Goal: Task Accomplishment & Management: Use online tool/utility

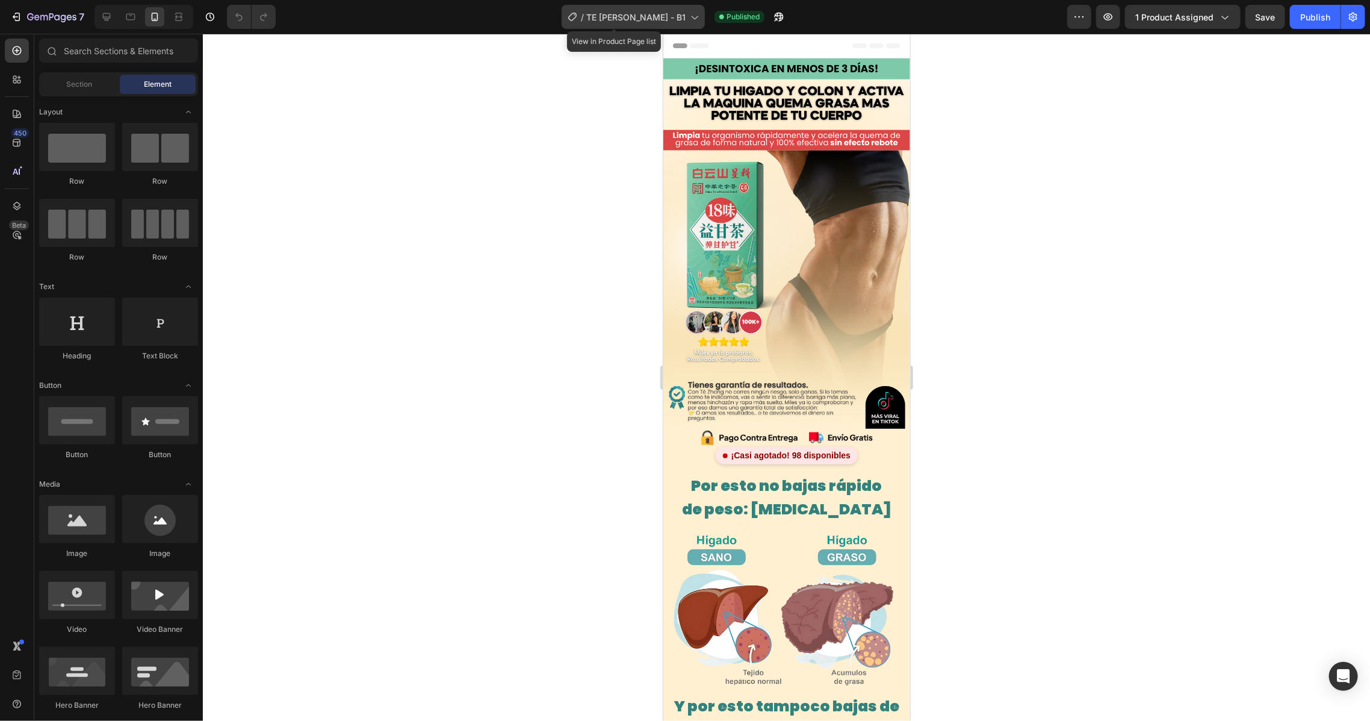
click at [688, 20] on icon at bounding box center [694, 17] width 12 height 12
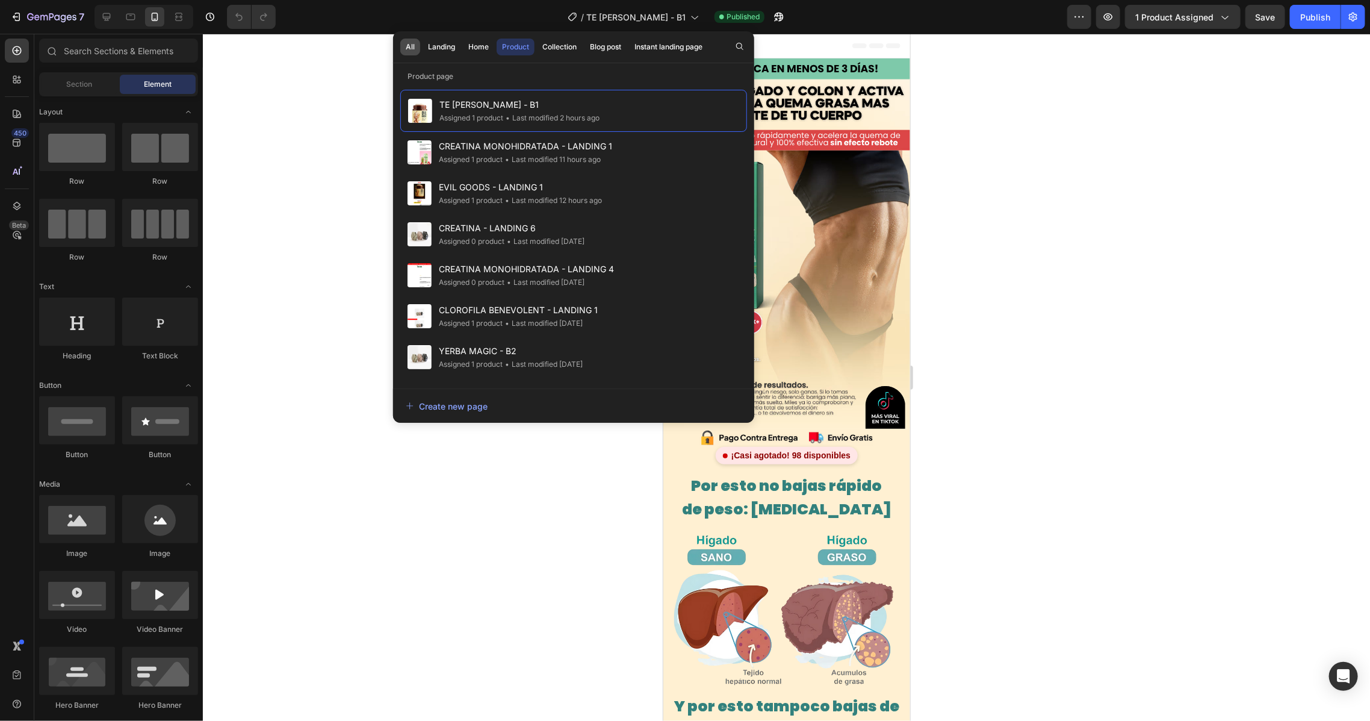
click at [408, 52] on div "All" at bounding box center [410, 47] width 9 height 11
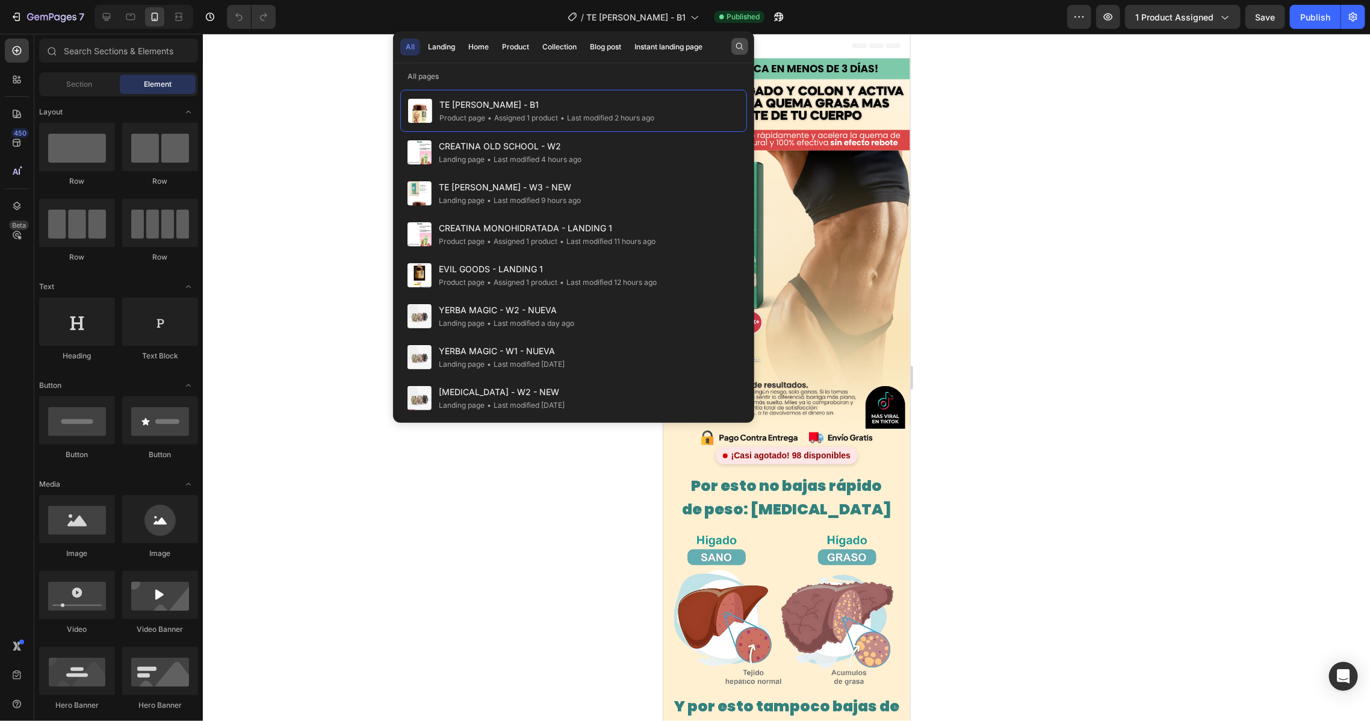
click at [736, 46] on icon "button" at bounding box center [739, 46] width 7 height 7
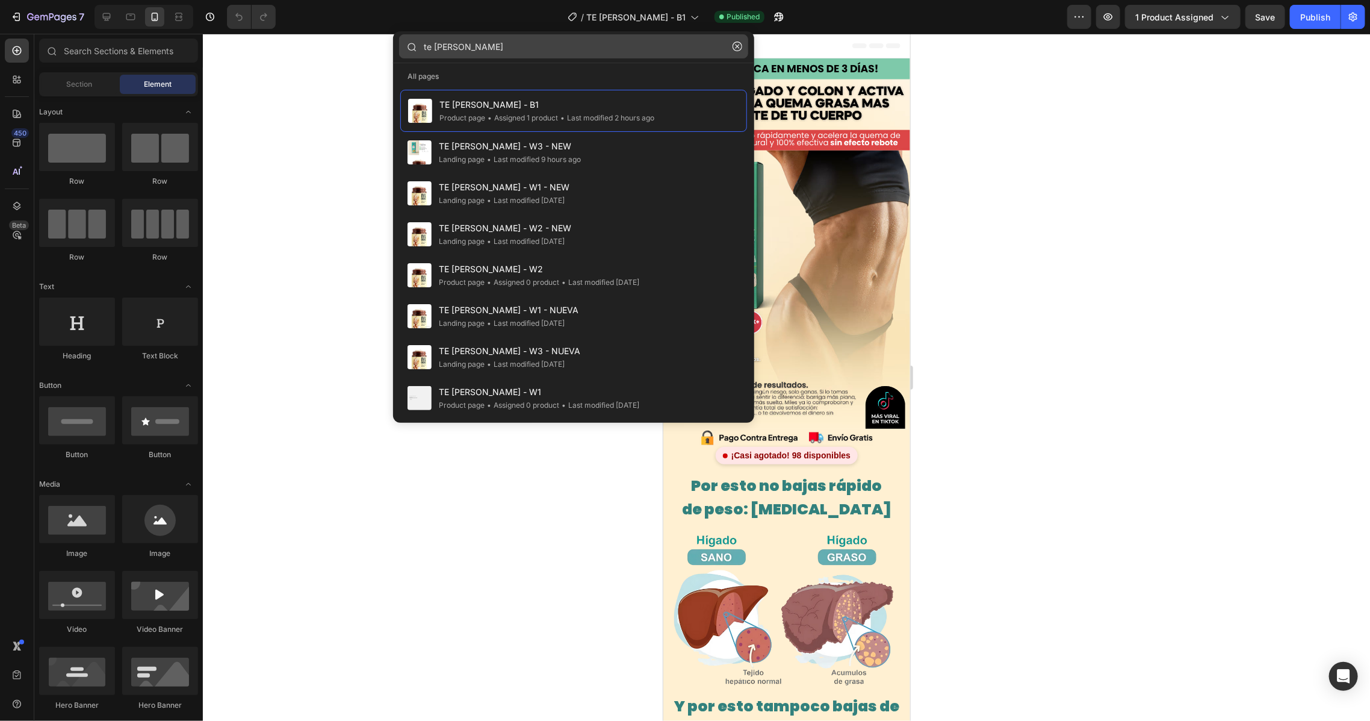
type input "te zhang"
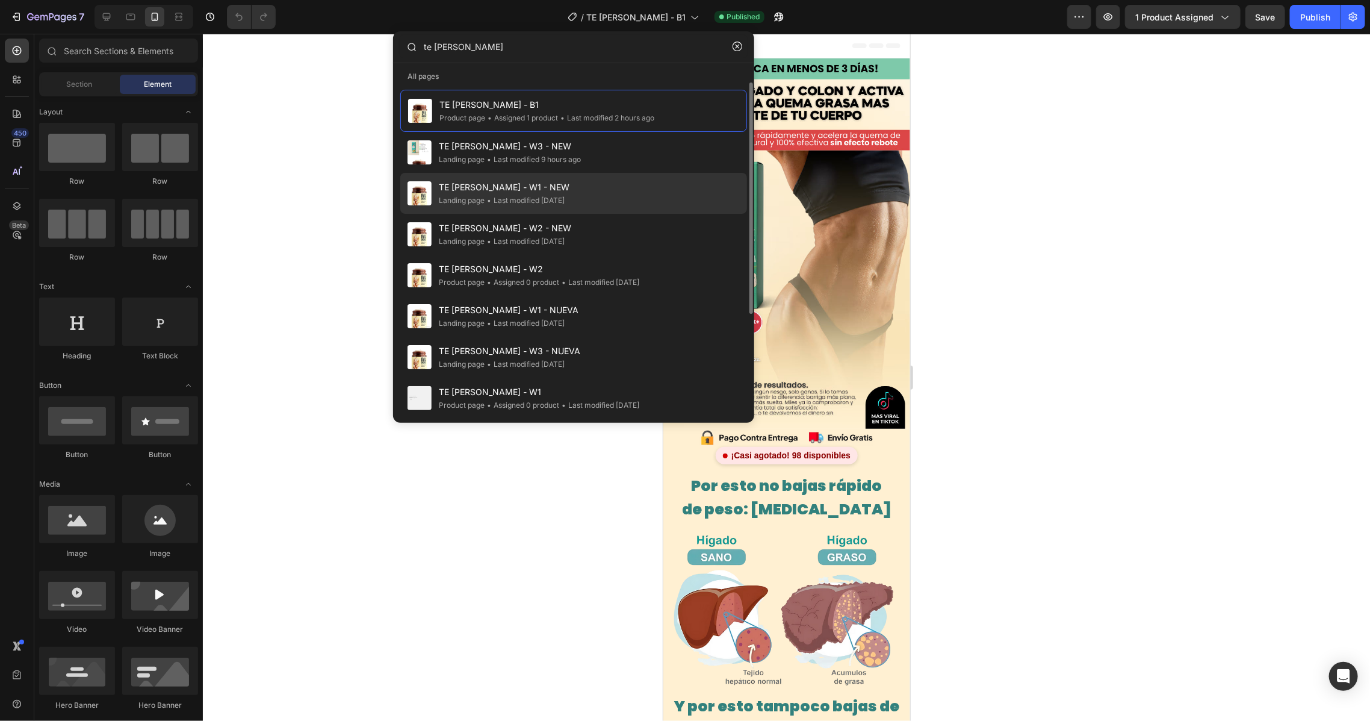
click at [520, 189] on span "[PERSON_NAME] - W1 - NEW" at bounding box center [504, 187] width 131 height 14
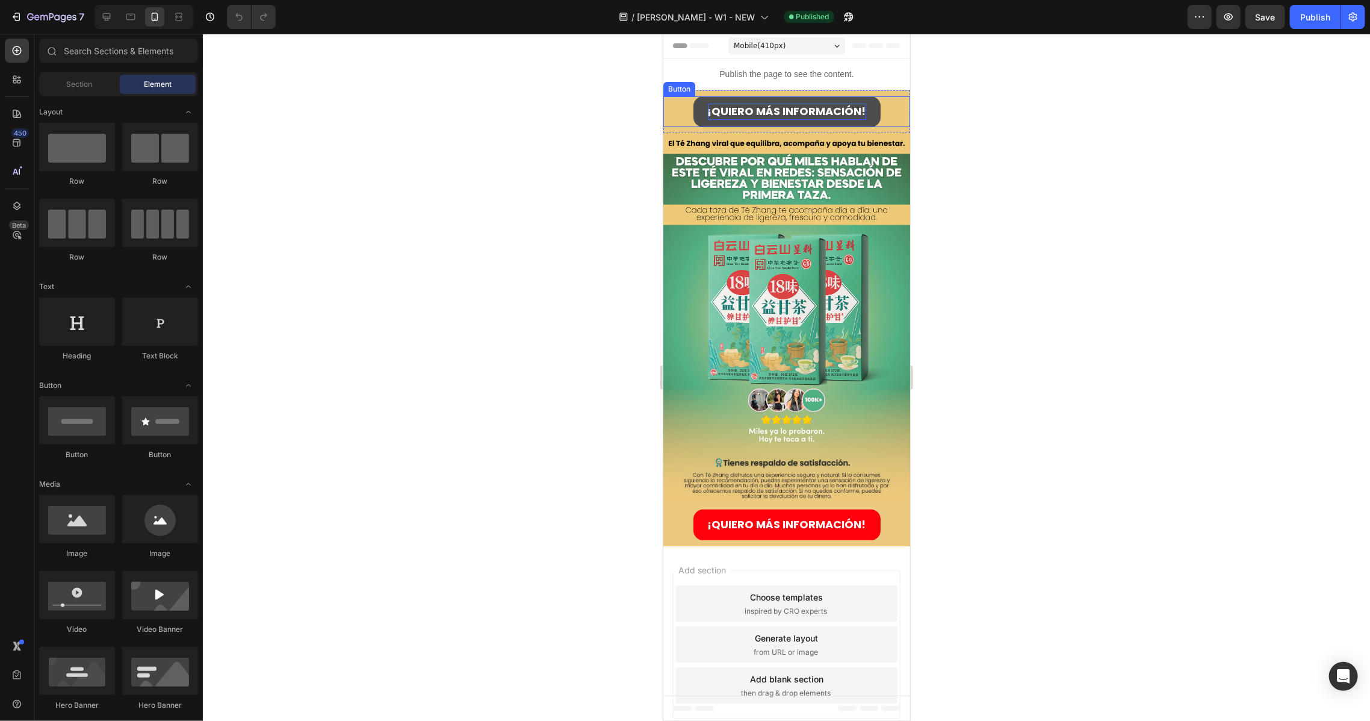
click at [805, 109] on strong "¡QUIERO MÁS INFORMACIÓN!" at bounding box center [786, 110] width 158 height 15
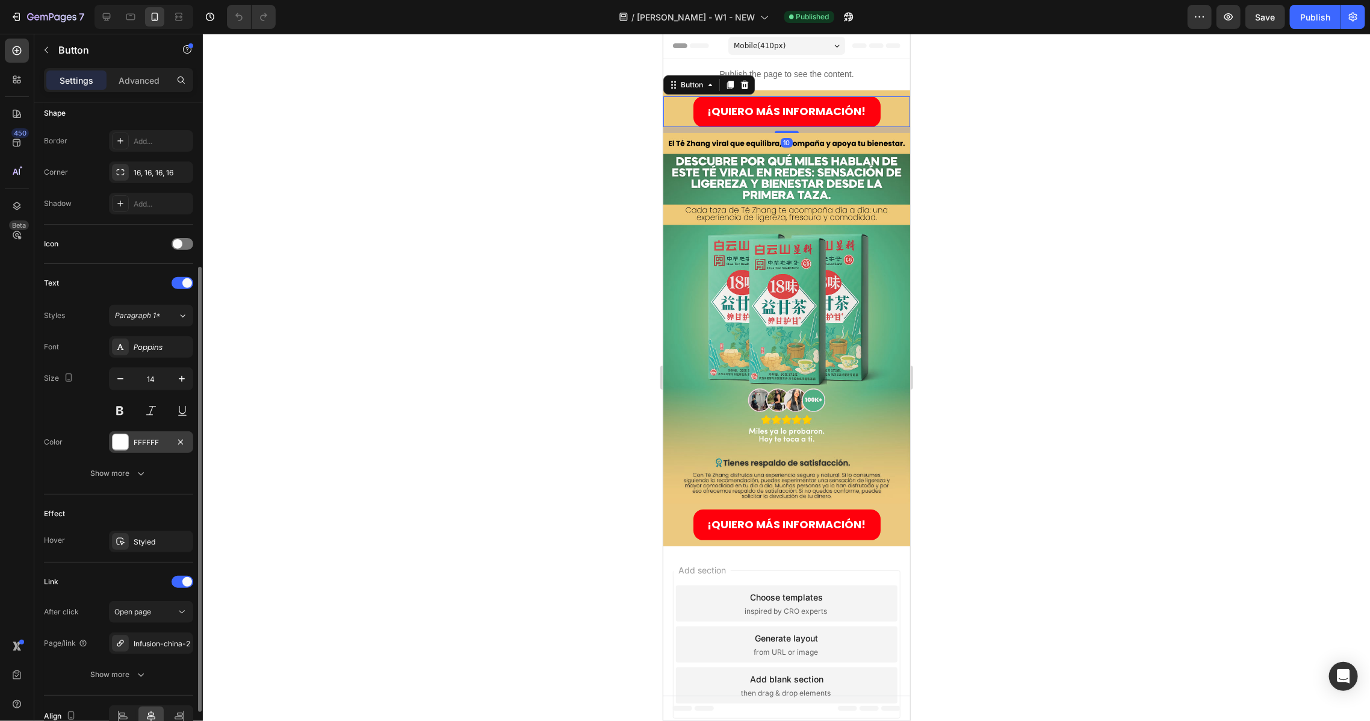
scroll to position [303, 0]
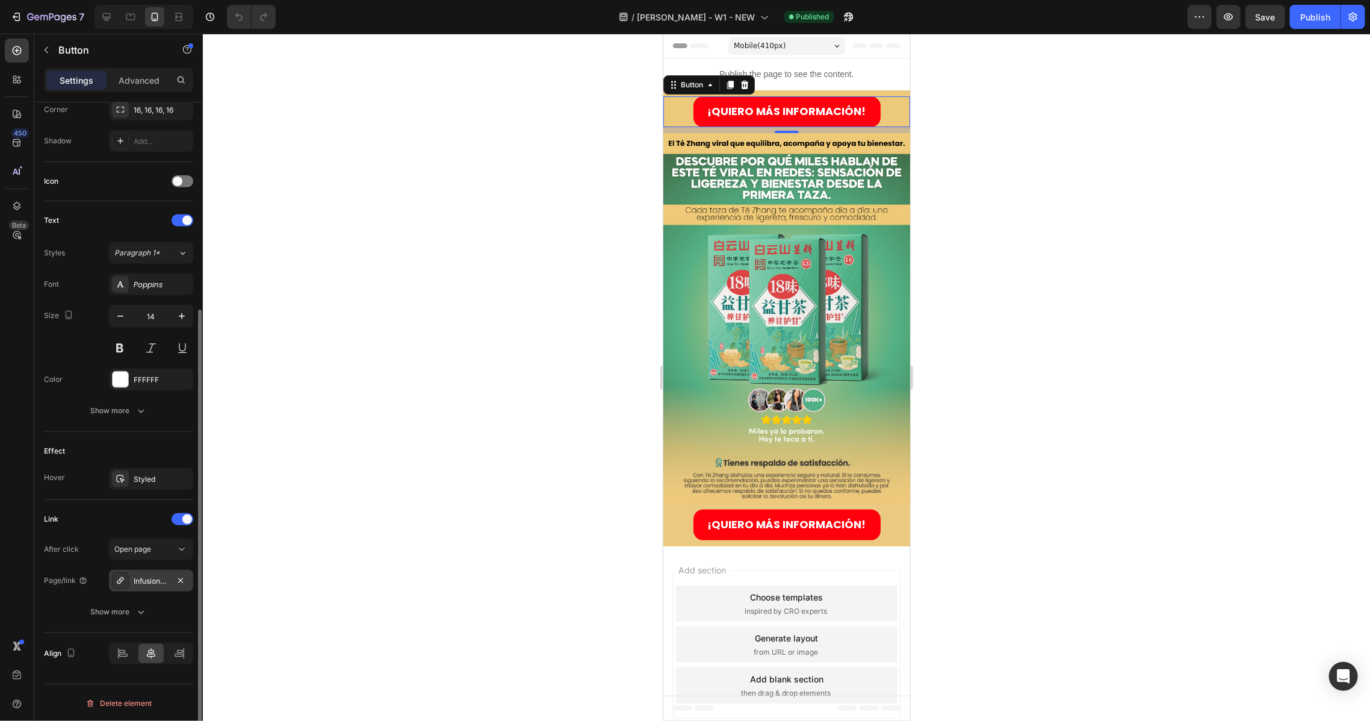
click at [163, 584] on div "Infusion-china-2" at bounding box center [151, 580] width 35 height 11
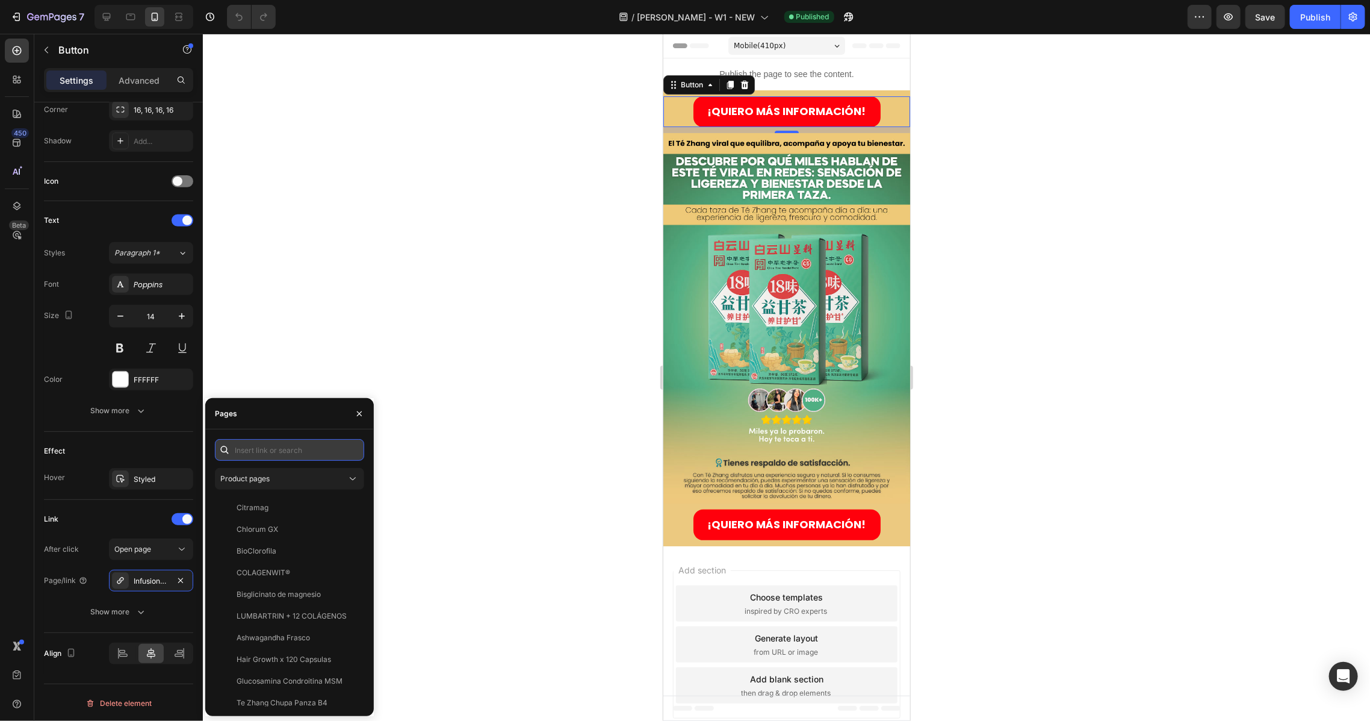
click at [281, 449] on input "text" at bounding box center [289, 450] width 149 height 22
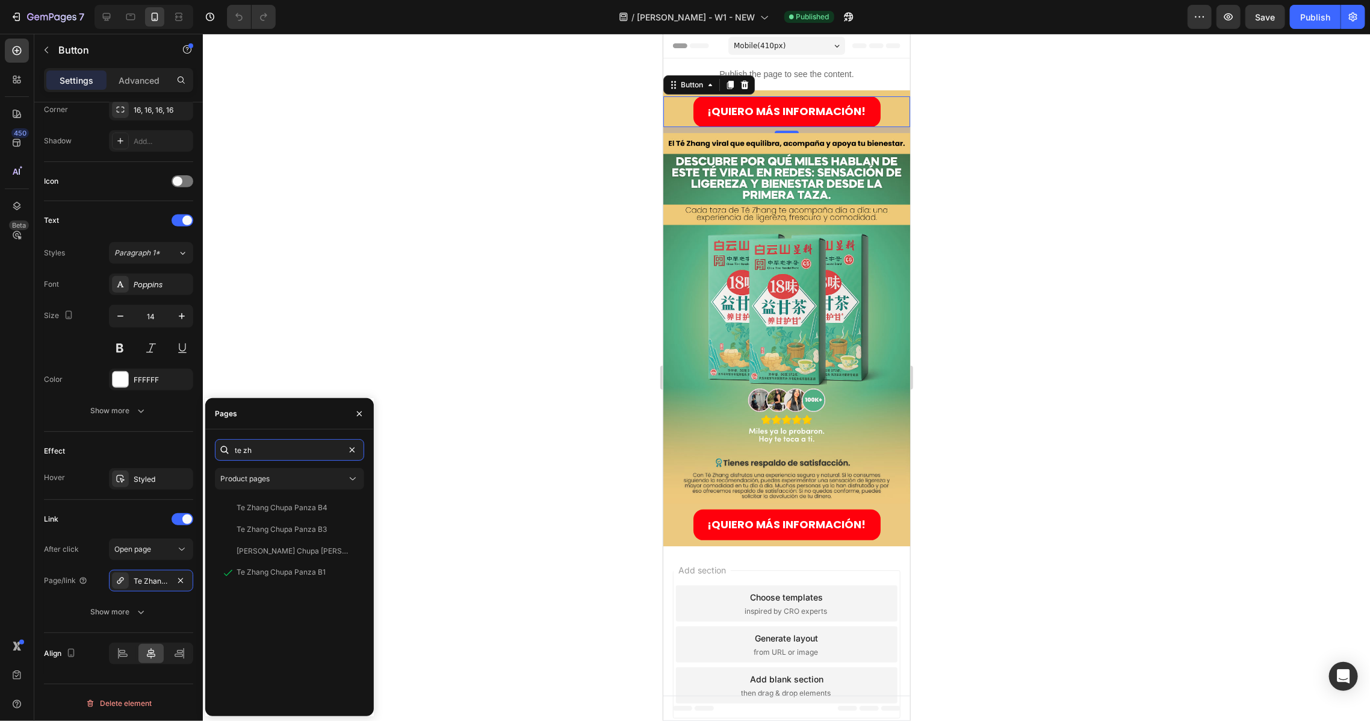
type input "te zh"
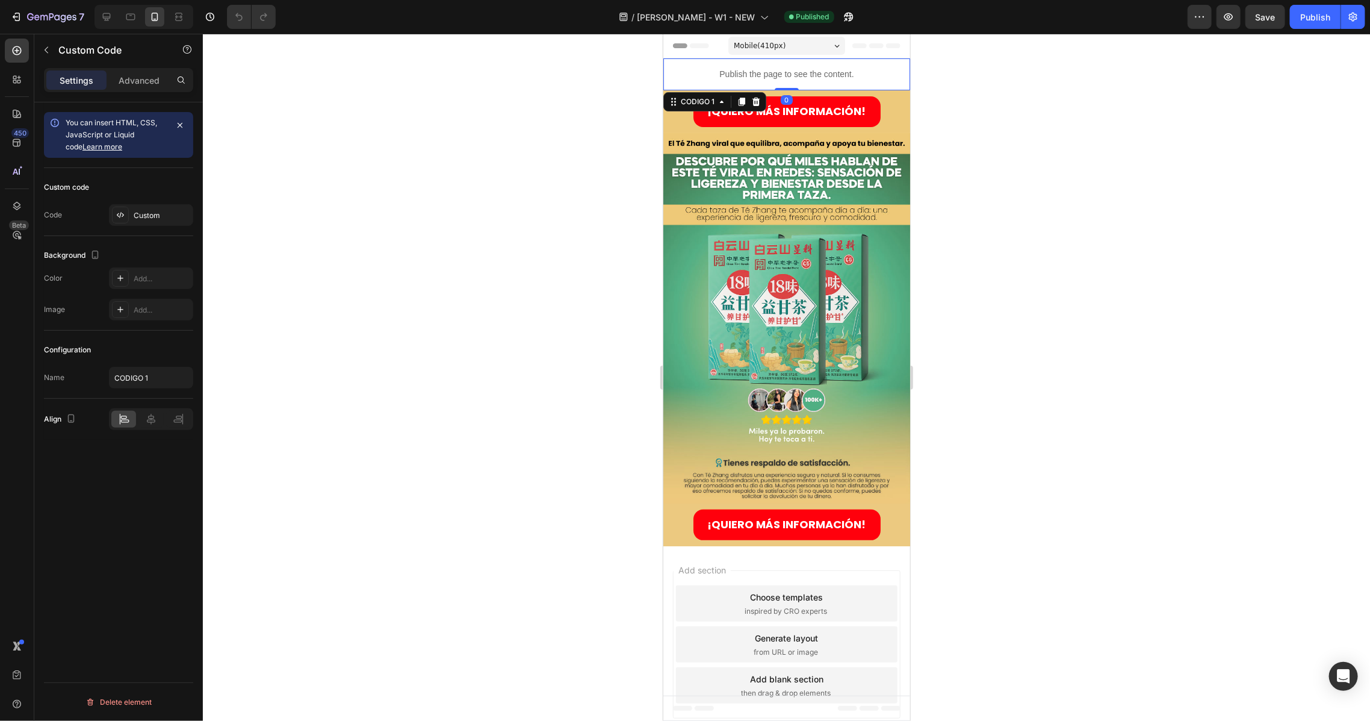
click at [822, 79] on p "Publish the page to see the content." at bounding box center [786, 73] width 247 height 13
click at [145, 209] on div "Custom" at bounding box center [151, 215] width 84 height 22
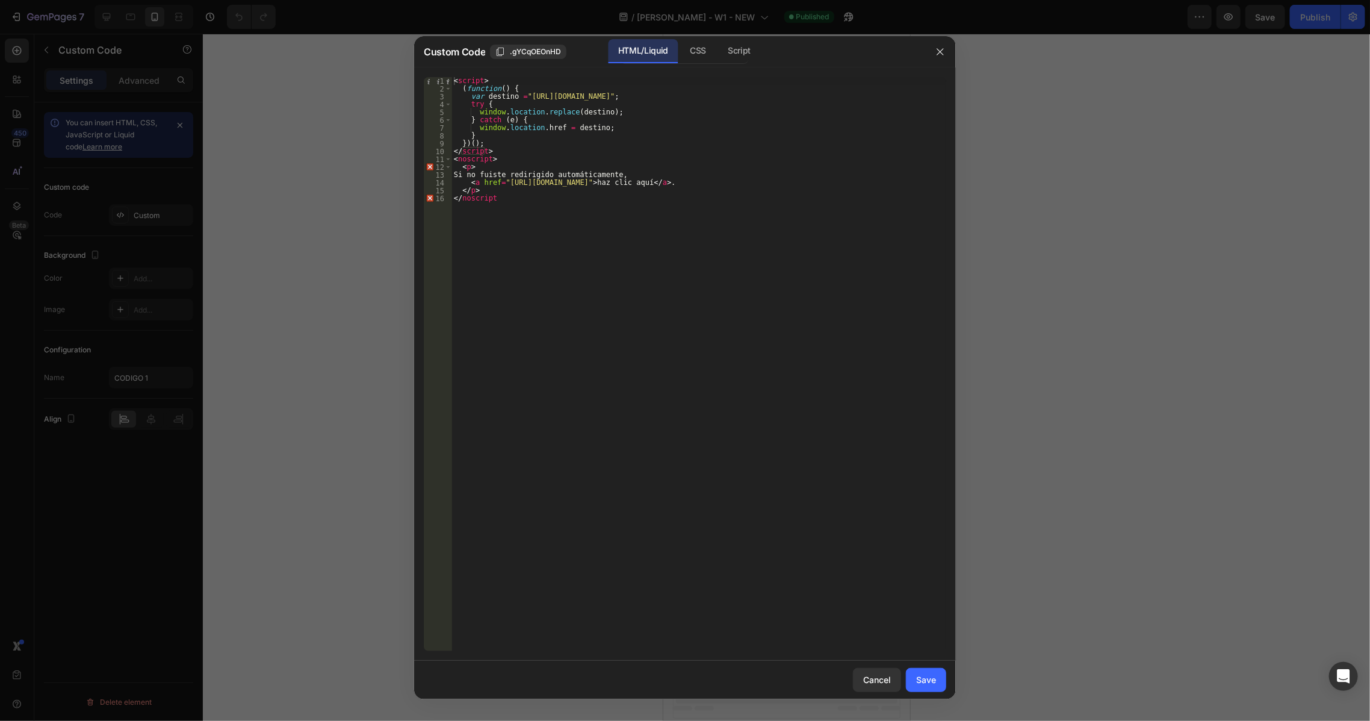
type textarea "<a href="[URL][DOMAIN_NAME]">haz clic aquí</a>."
drag, startPoint x: 708, startPoint y: 184, endPoint x: 505, endPoint y: 182, distance: 202.9
click at [505, 182] on div "< script > ( function ( ) { var destino = "https://escenciashop.shop/products/i…" at bounding box center [698, 371] width 495 height 589
drag, startPoint x: 929, startPoint y: 688, endPoint x: 920, endPoint y: 681, distance: 12.0
click at [929, 687] on button "Save" at bounding box center [926, 680] width 40 height 24
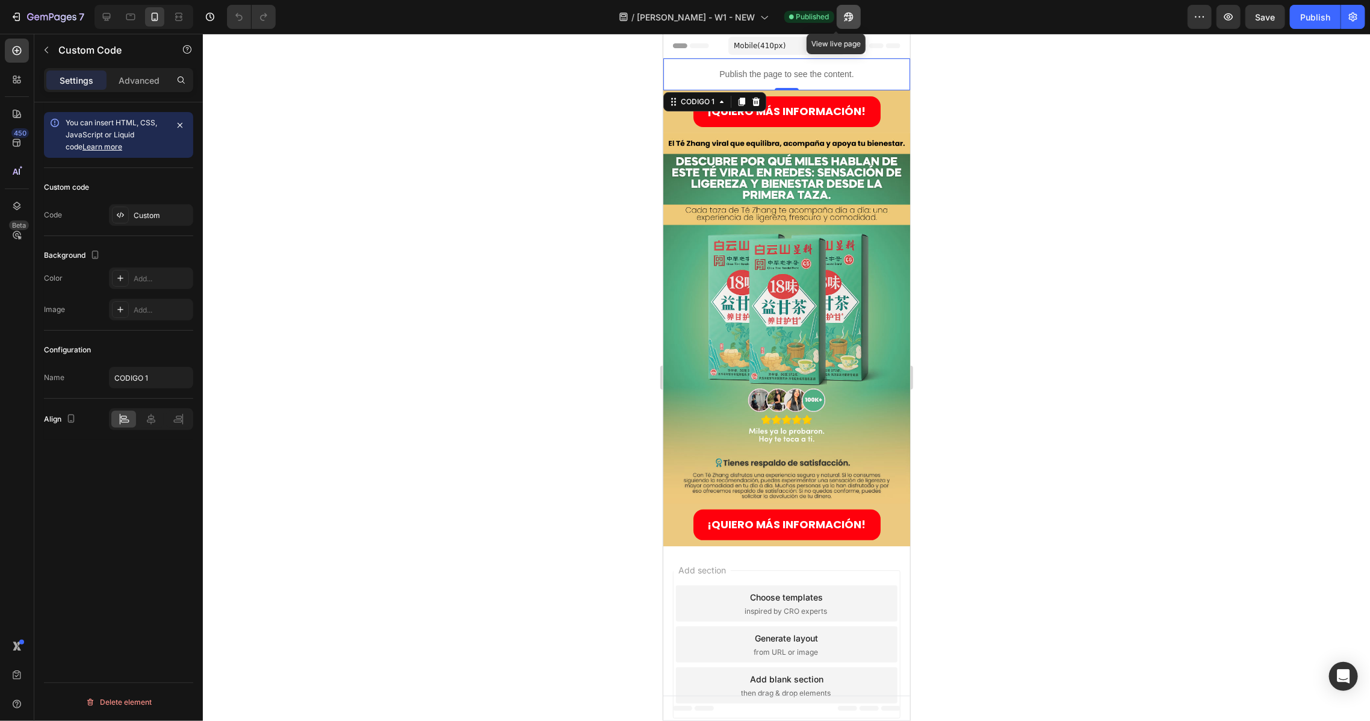
click at [838, 8] on button "button" at bounding box center [849, 17] width 24 height 24
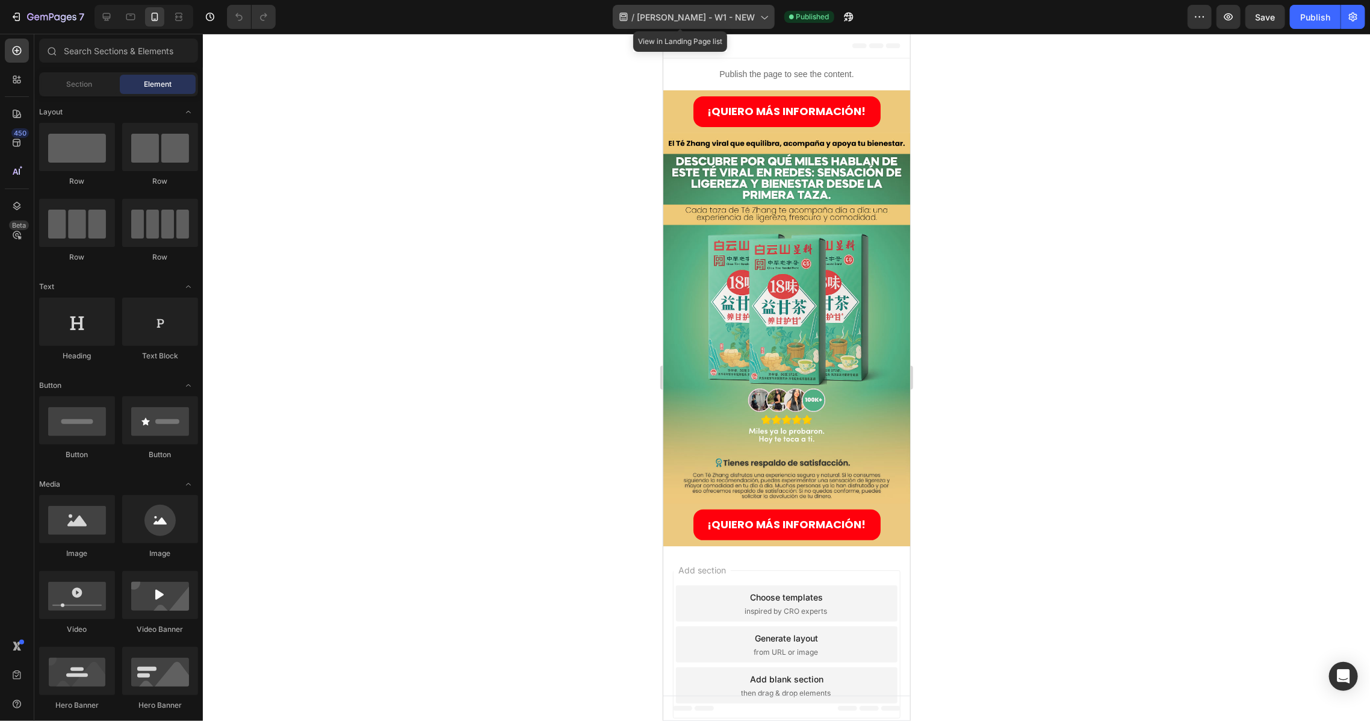
click at [729, 13] on span "[PERSON_NAME] - W1 - NEW" at bounding box center [696, 17] width 118 height 13
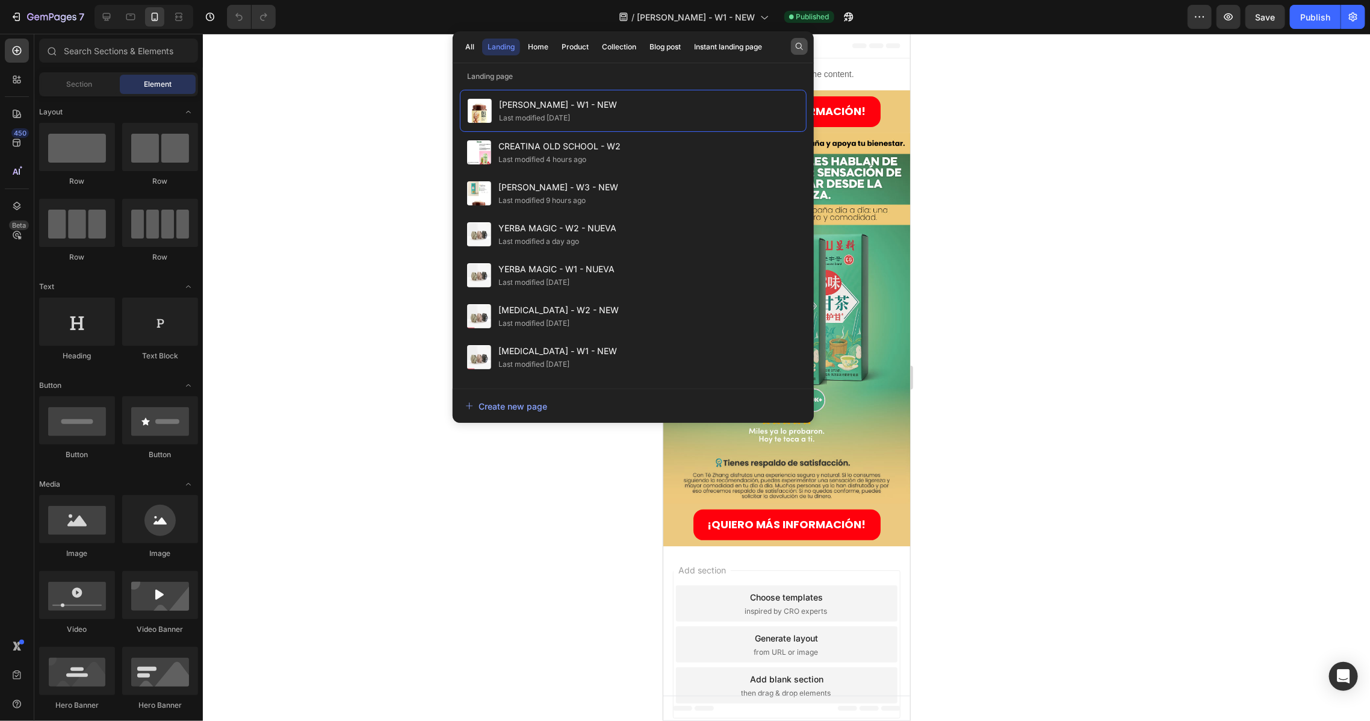
click at [791, 44] on div "All Landing Home Product Collection Blog post Instant landing page" at bounding box center [633, 47] width 361 height 32
click at [472, 45] on div "All" at bounding box center [469, 47] width 9 height 11
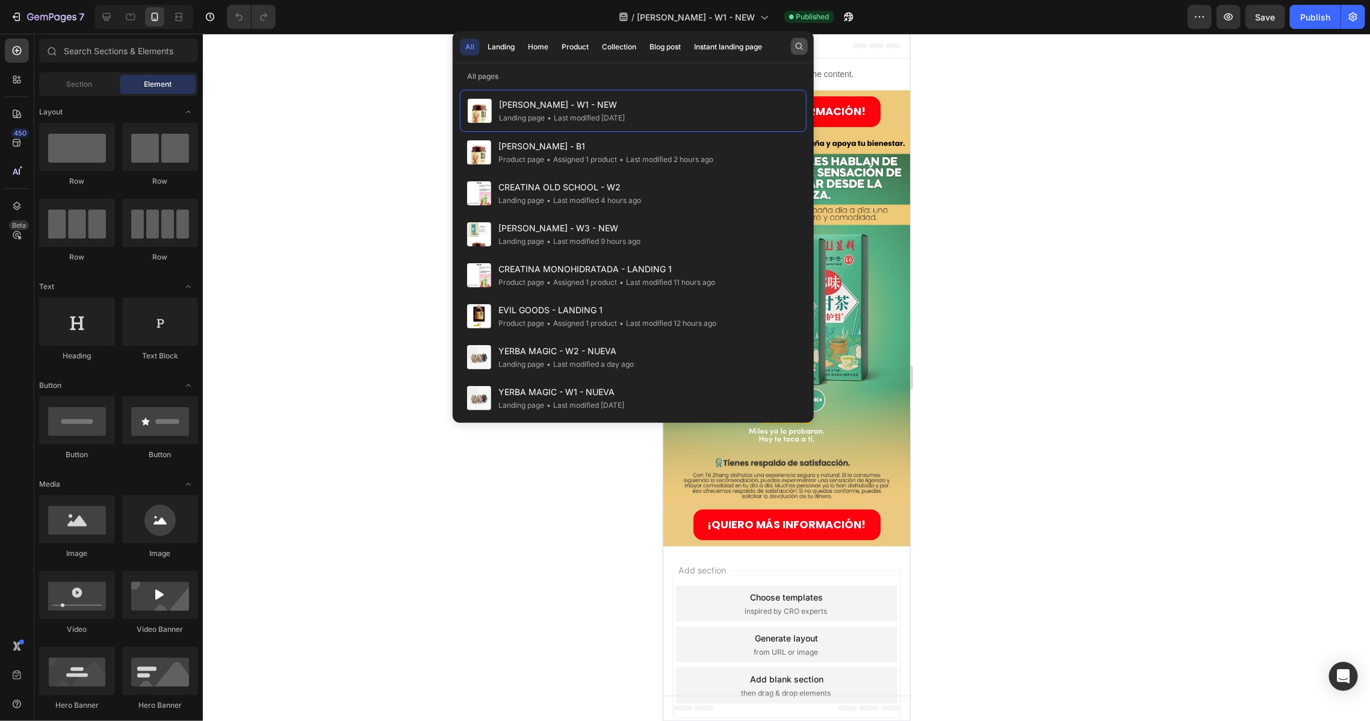
click at [804, 46] on icon "button" at bounding box center [800, 47] width 10 height 10
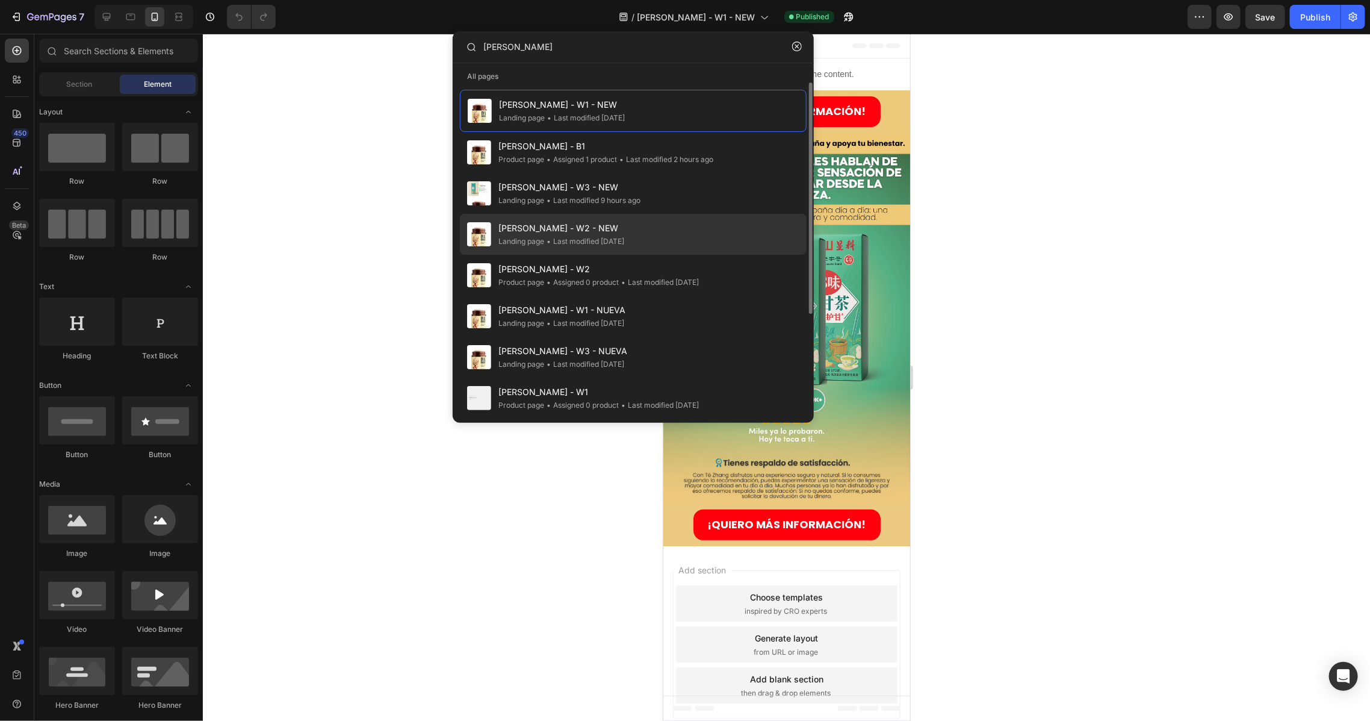
type input "te zhan"
click at [563, 226] on span "[PERSON_NAME] - W2 - NEW" at bounding box center [561, 228] width 126 height 14
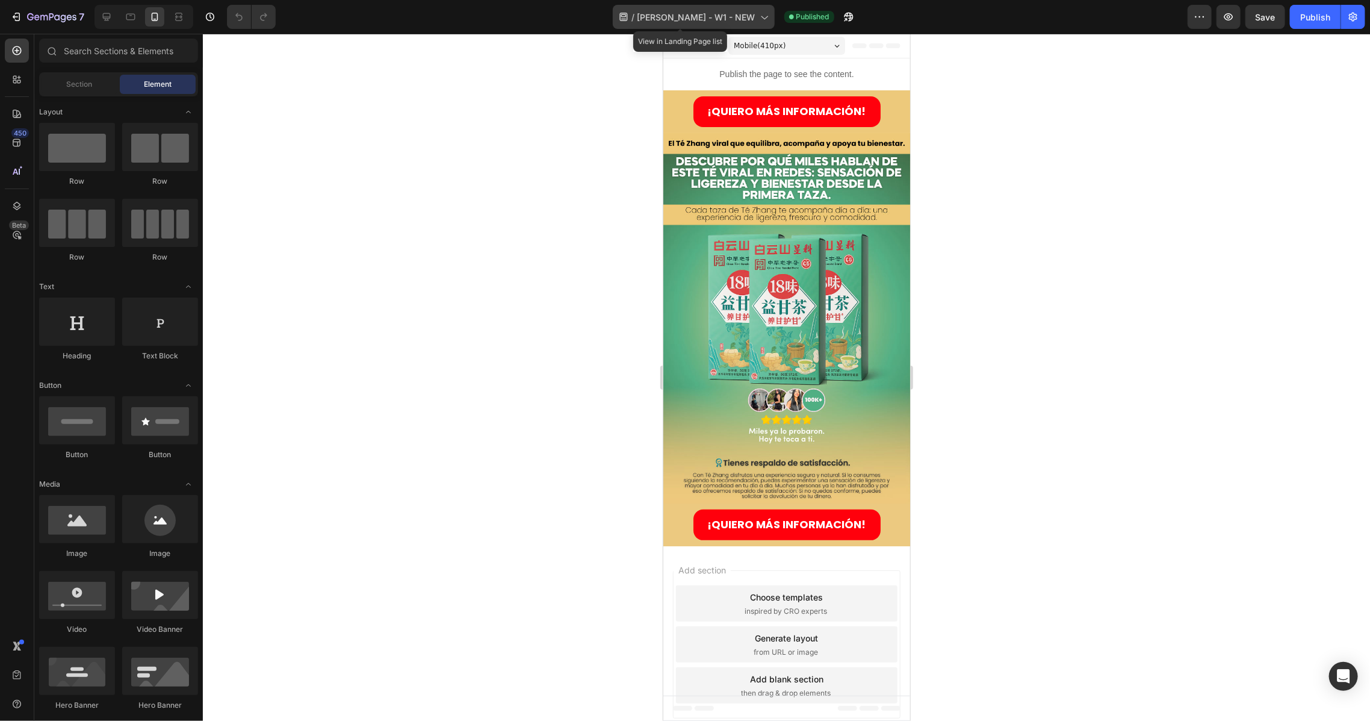
click at [705, 12] on span "[PERSON_NAME] - W1 - NEW" at bounding box center [696, 17] width 118 height 13
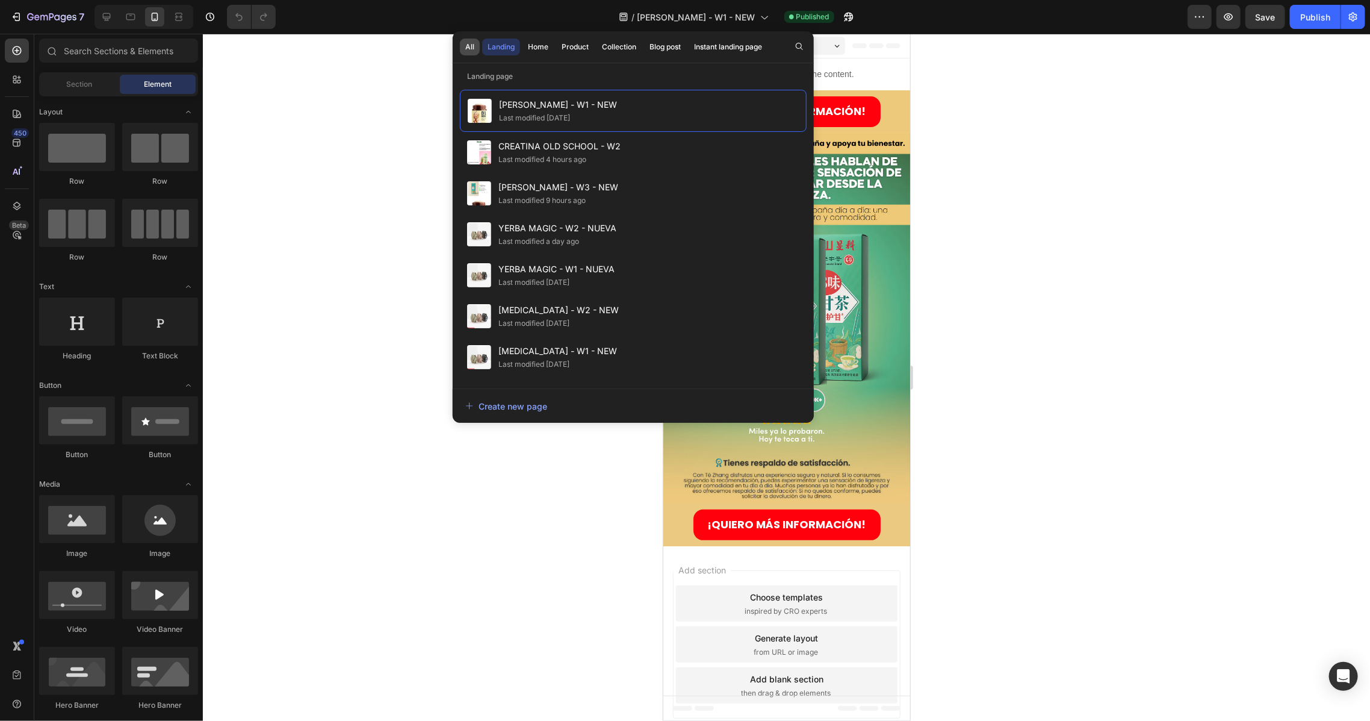
click at [474, 42] on button "All" at bounding box center [470, 47] width 20 height 17
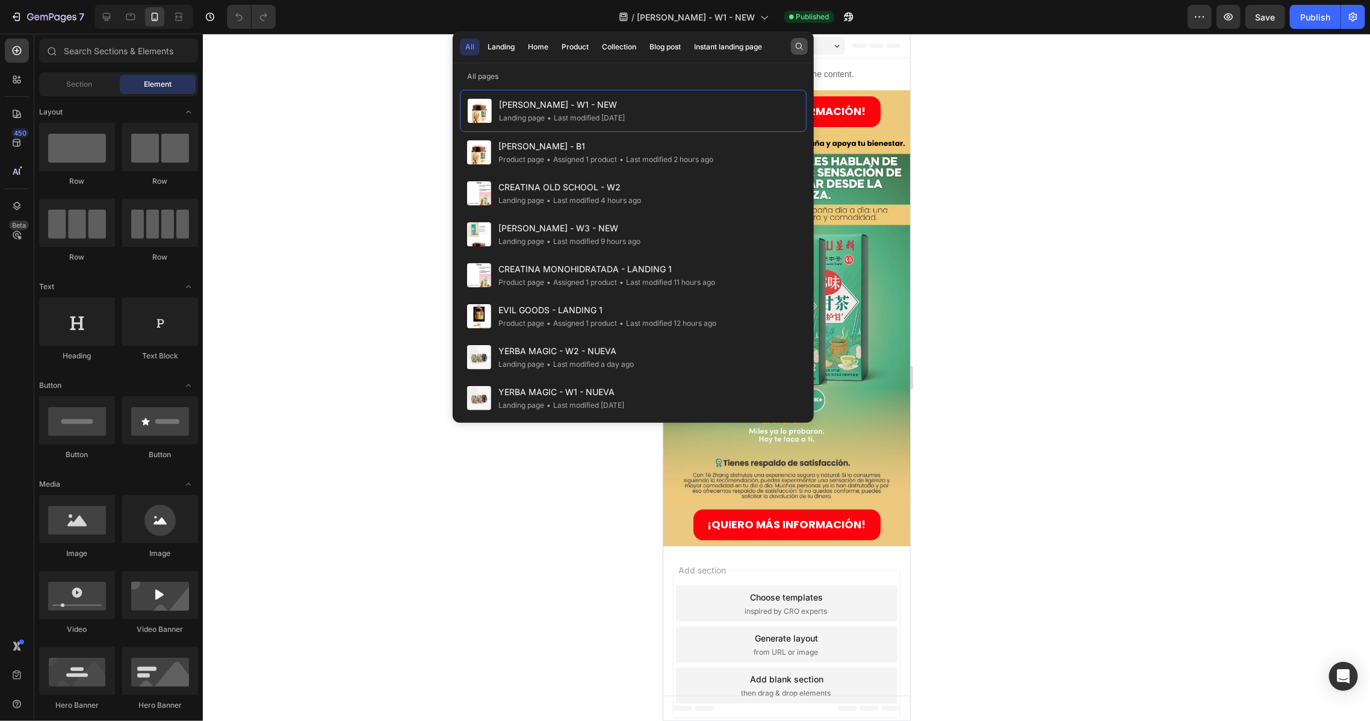
click at [801, 51] on icon "button" at bounding box center [800, 47] width 10 height 10
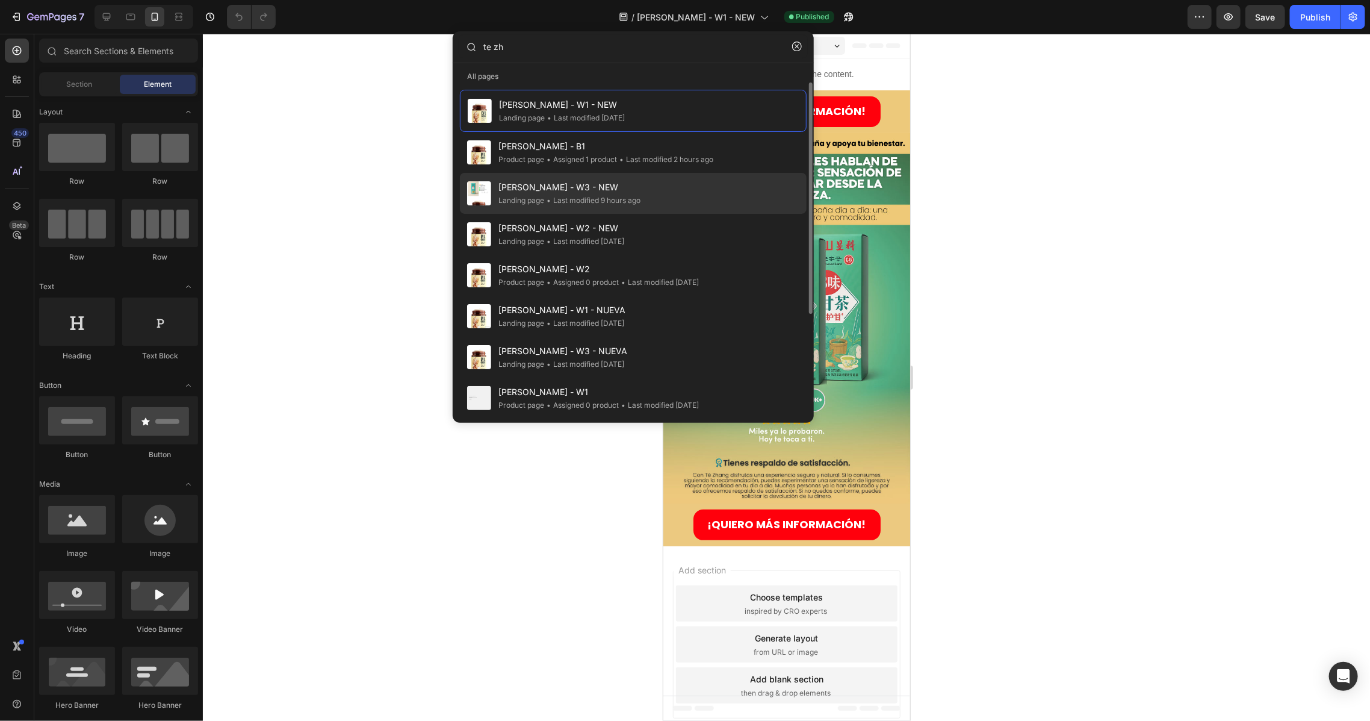
type input "te zh"
click at [610, 186] on span "[PERSON_NAME] - W3 - NEW" at bounding box center [569, 187] width 142 height 14
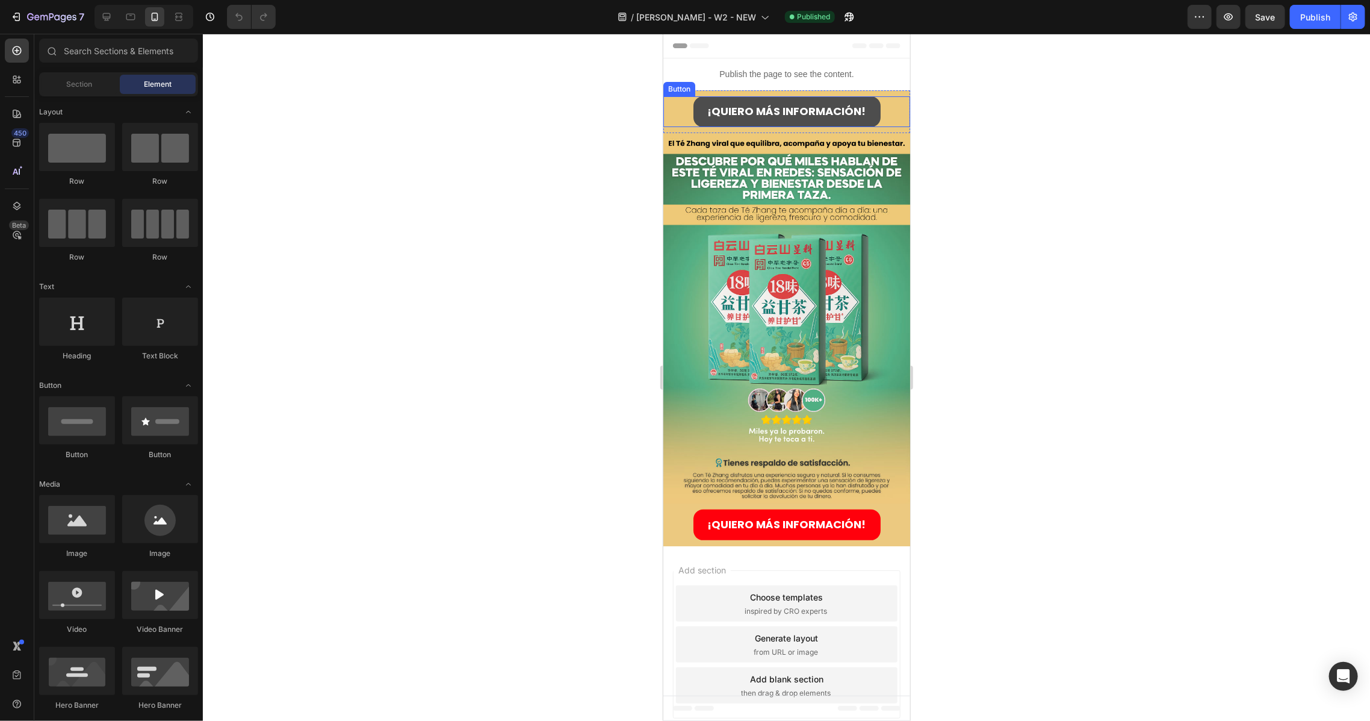
click at [730, 99] on link "¡QUIERO MÁS INFORMACIÓN!" at bounding box center [786, 111] width 187 height 31
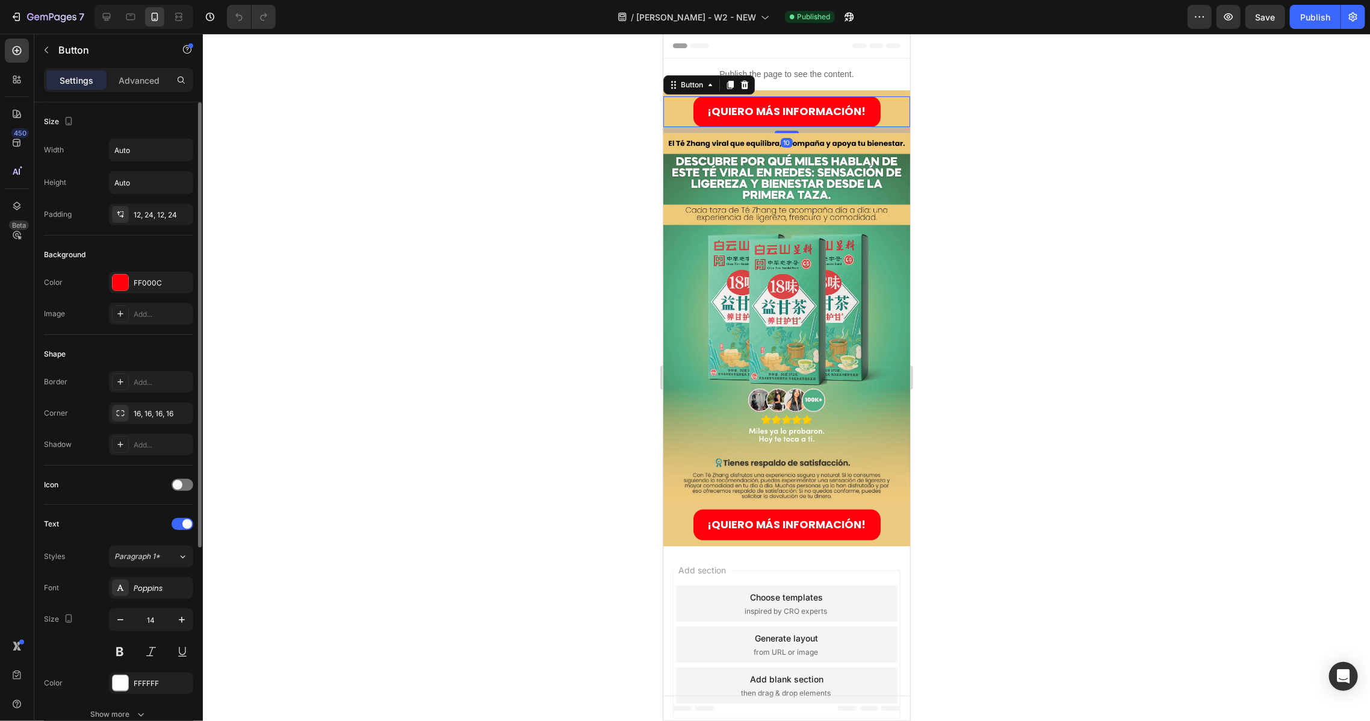
scroll to position [303, 0]
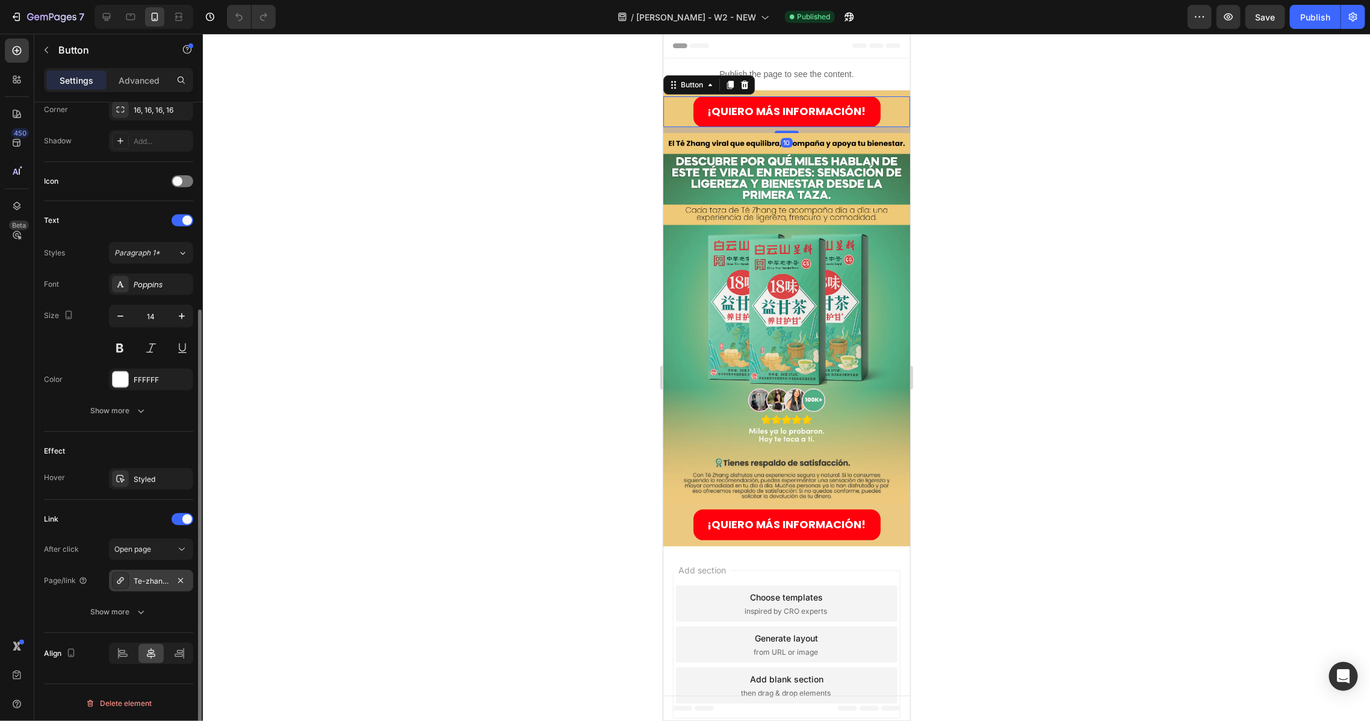
click at [140, 579] on div "Te-zhang-2" at bounding box center [151, 580] width 35 height 11
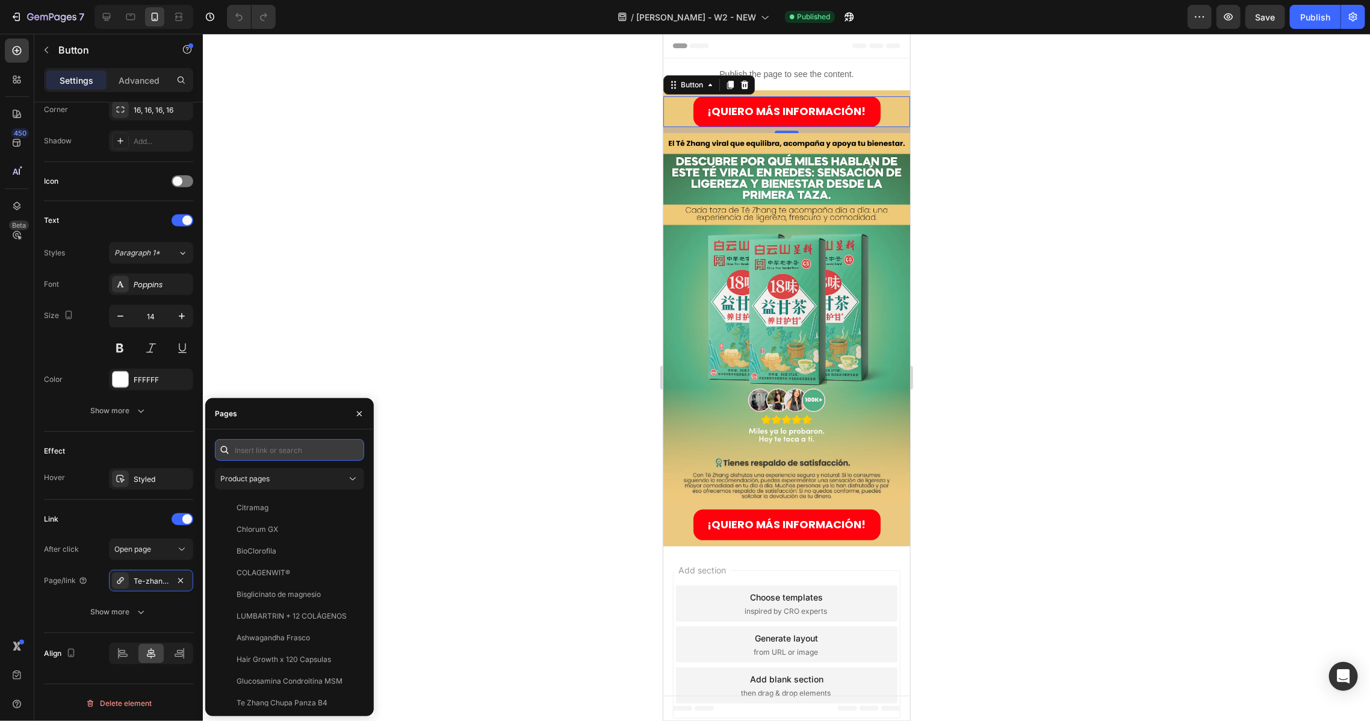
click at [263, 441] on input "text" at bounding box center [289, 450] width 149 height 22
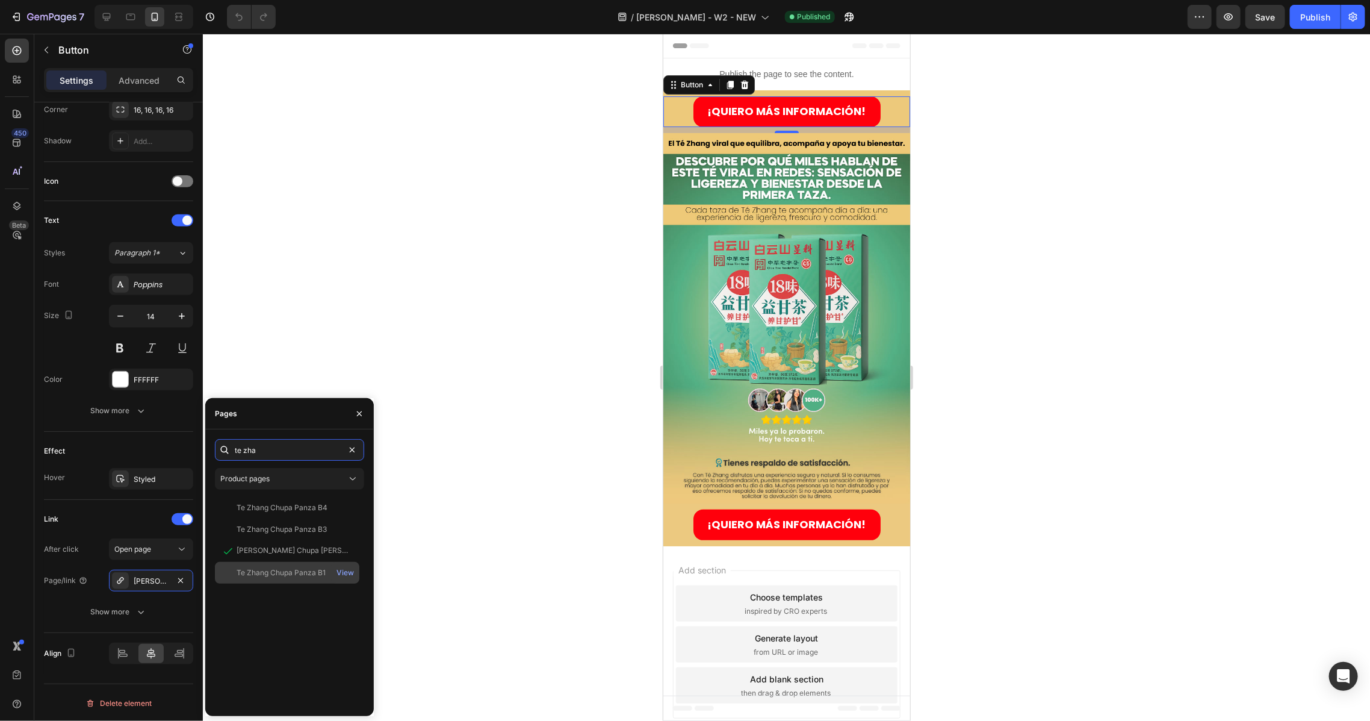
type input "te zha"
click at [285, 574] on div "Te Zhang Chupa Panza B1" at bounding box center [281, 572] width 89 height 11
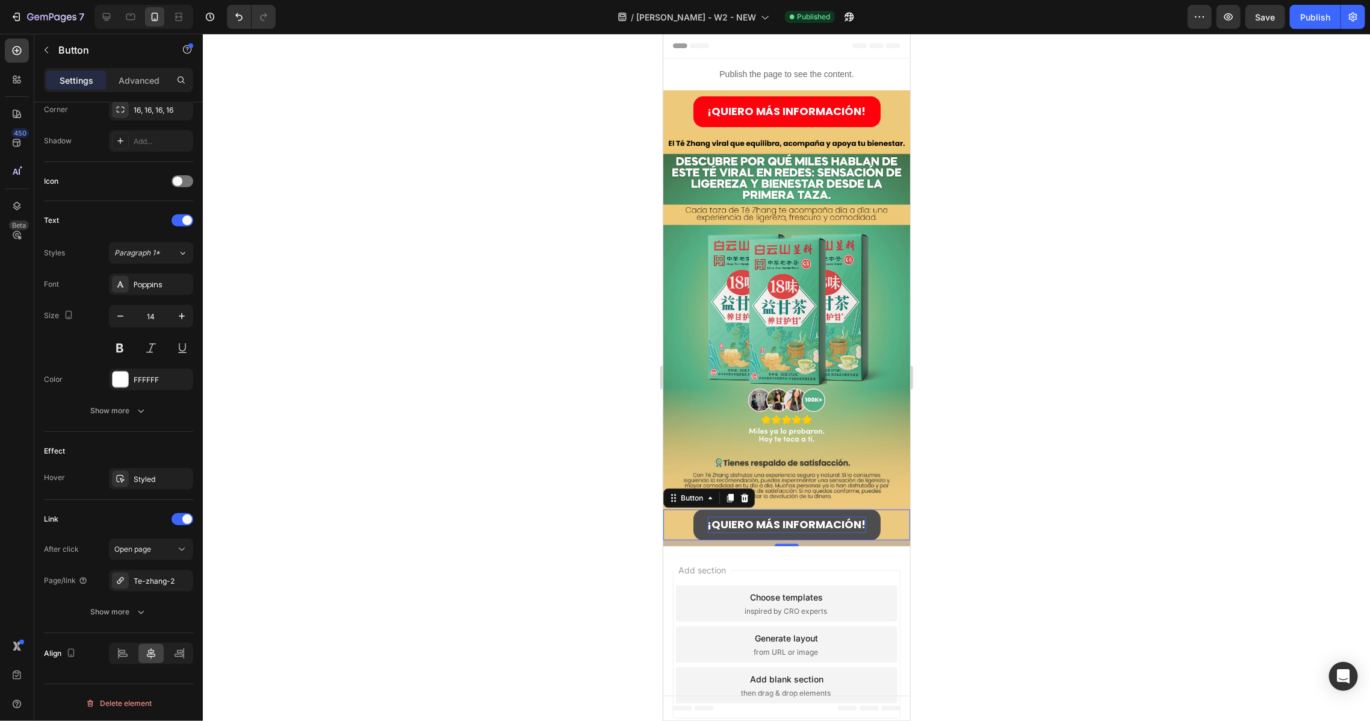
click at [739, 516] on strong "¡QUIERO MÁS INFORMACIÓN!" at bounding box center [786, 523] width 158 height 15
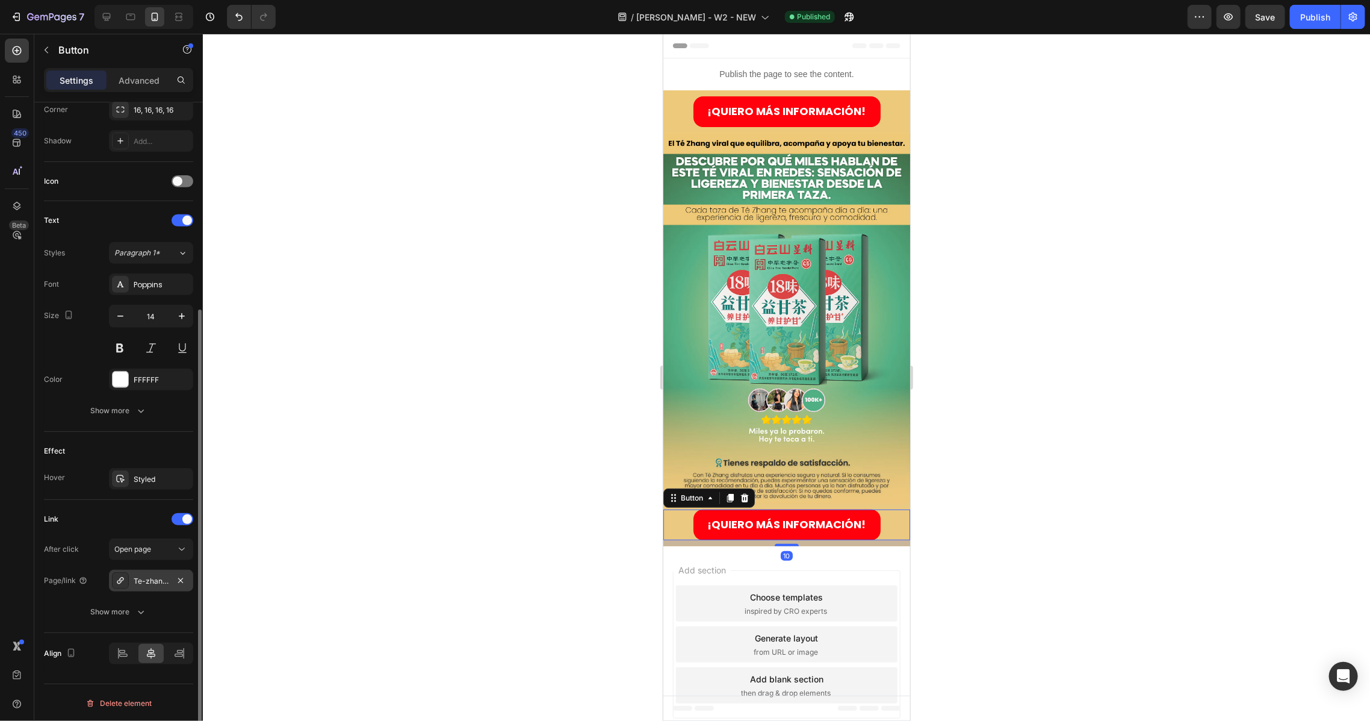
click at [150, 580] on div "Te-zhang-2" at bounding box center [151, 580] width 35 height 11
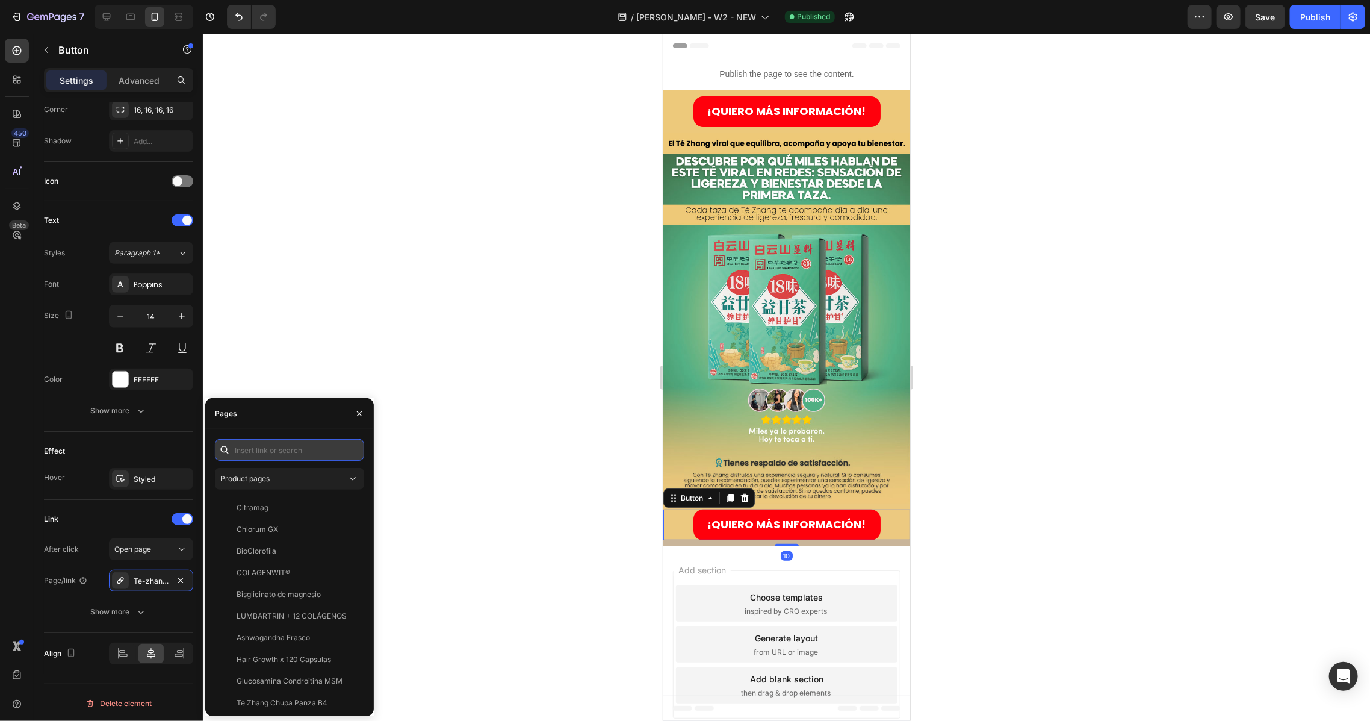
click at [259, 445] on input "text" at bounding box center [289, 450] width 149 height 22
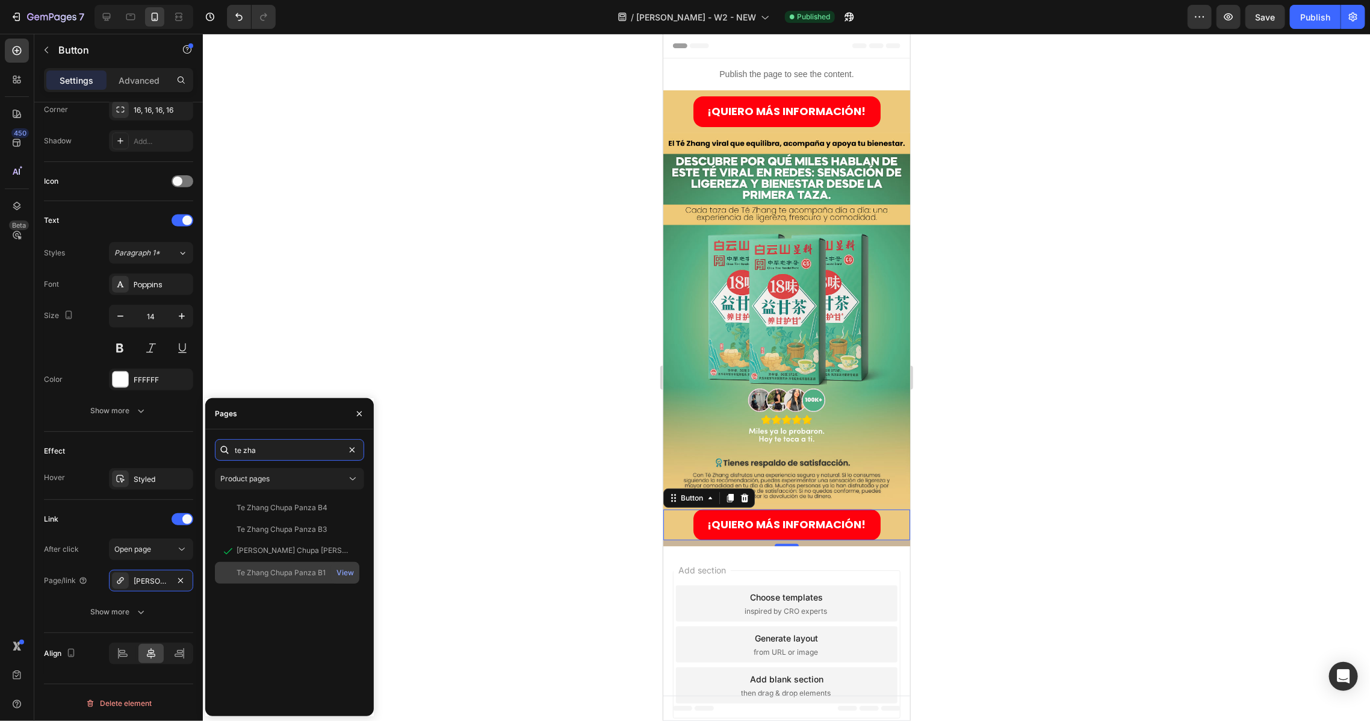
type input "te zha"
click at [292, 568] on div "Te Zhang Chupa Panza B1" at bounding box center [281, 572] width 89 height 11
click at [754, 82] on div "Publish the page to see the content." at bounding box center [786, 74] width 247 height 32
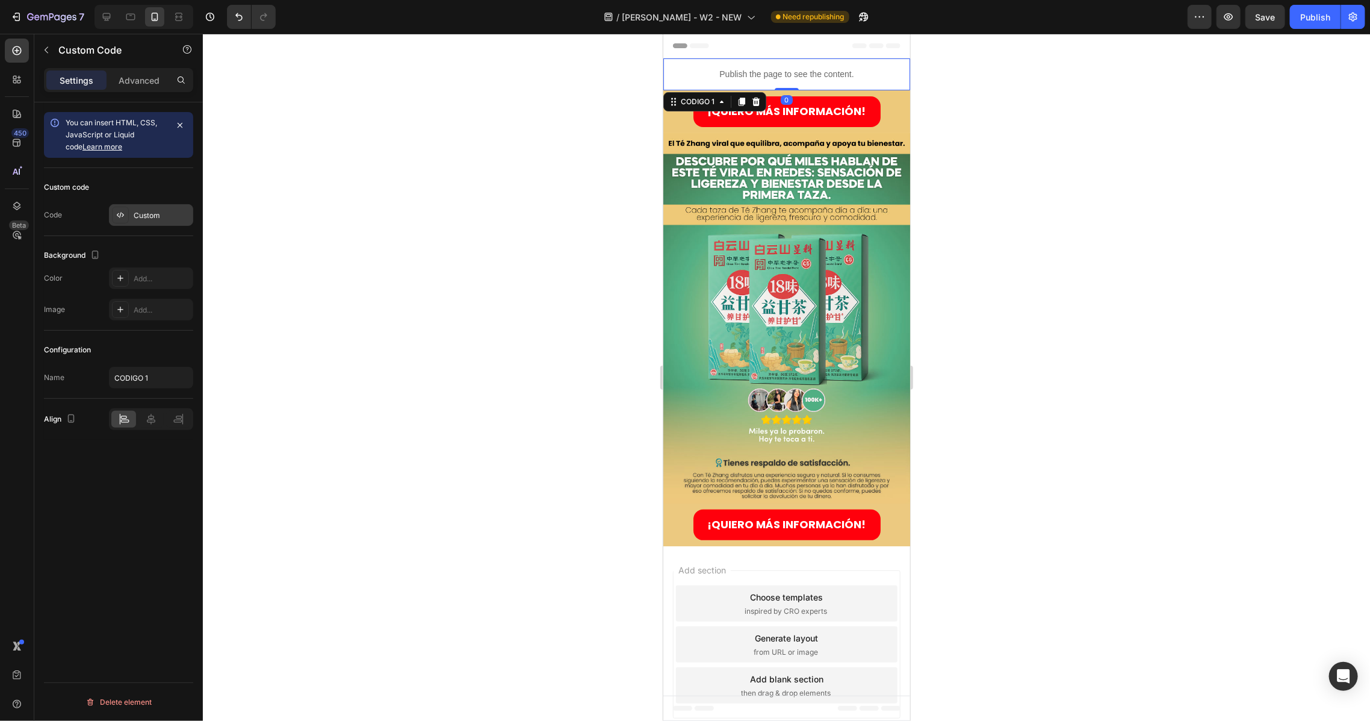
click at [140, 214] on div "Custom" at bounding box center [162, 215] width 57 height 11
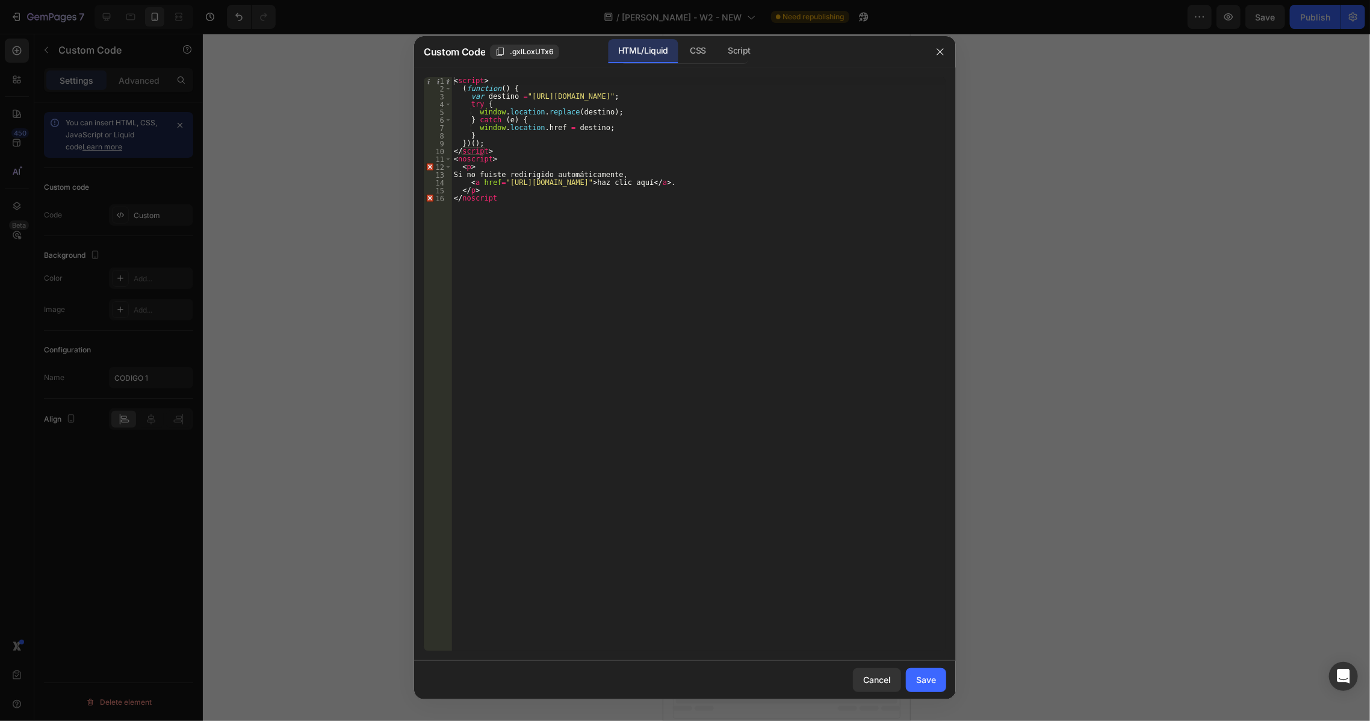
type textarea "<a href="[URL][DOMAIN_NAME]">haz clic aquí</a>."
click at [708, 184] on div "< script > ( function ( ) { var destino = "https://escenciashop.shop/products/i…" at bounding box center [698, 371] width 495 height 589
click at [888, 680] on div "Cancel" at bounding box center [877, 679] width 28 height 13
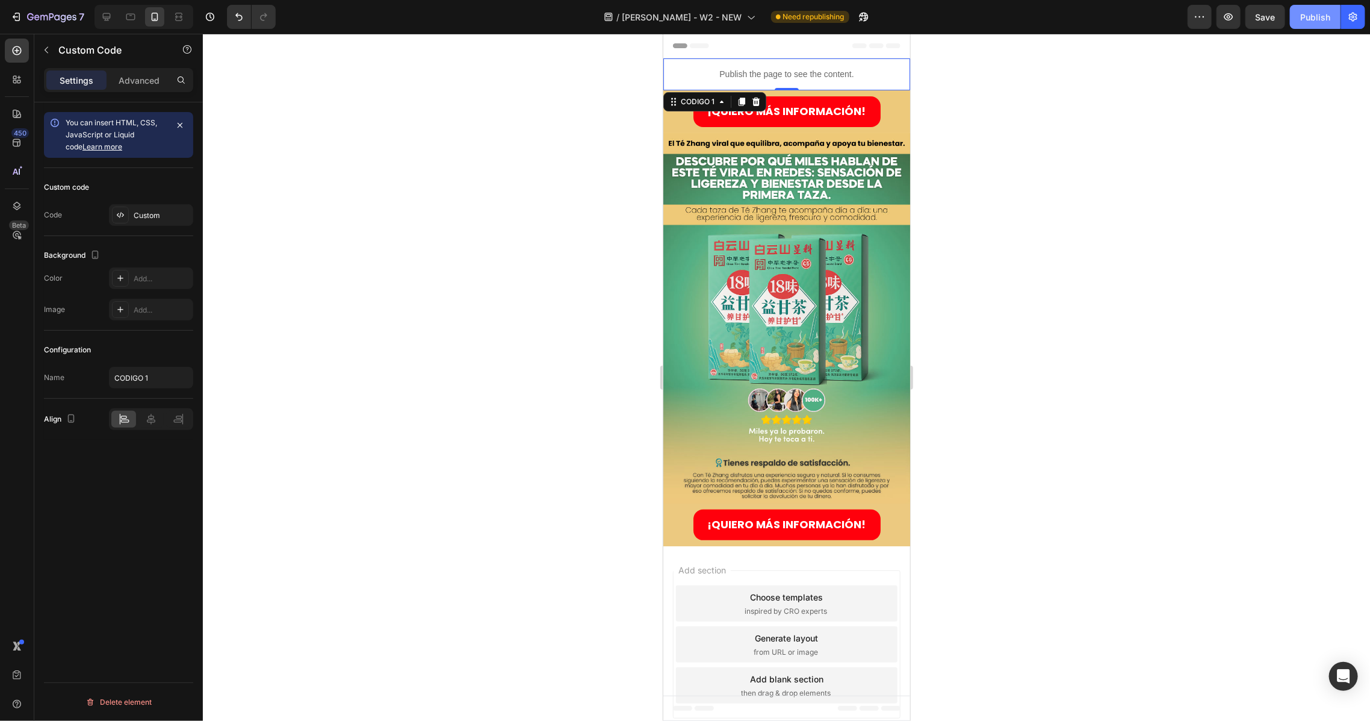
click at [1319, 18] on div "Publish" at bounding box center [1315, 17] width 30 height 13
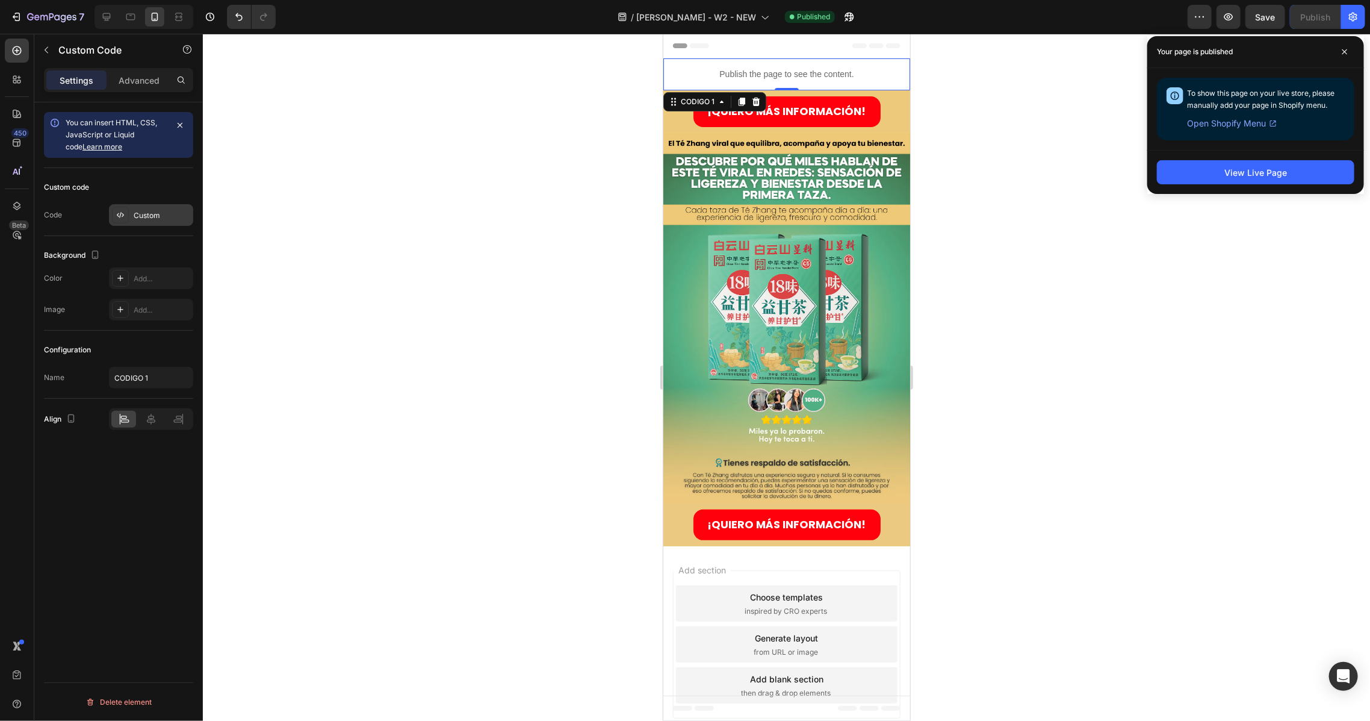
click at [139, 216] on div "Custom" at bounding box center [162, 215] width 57 height 11
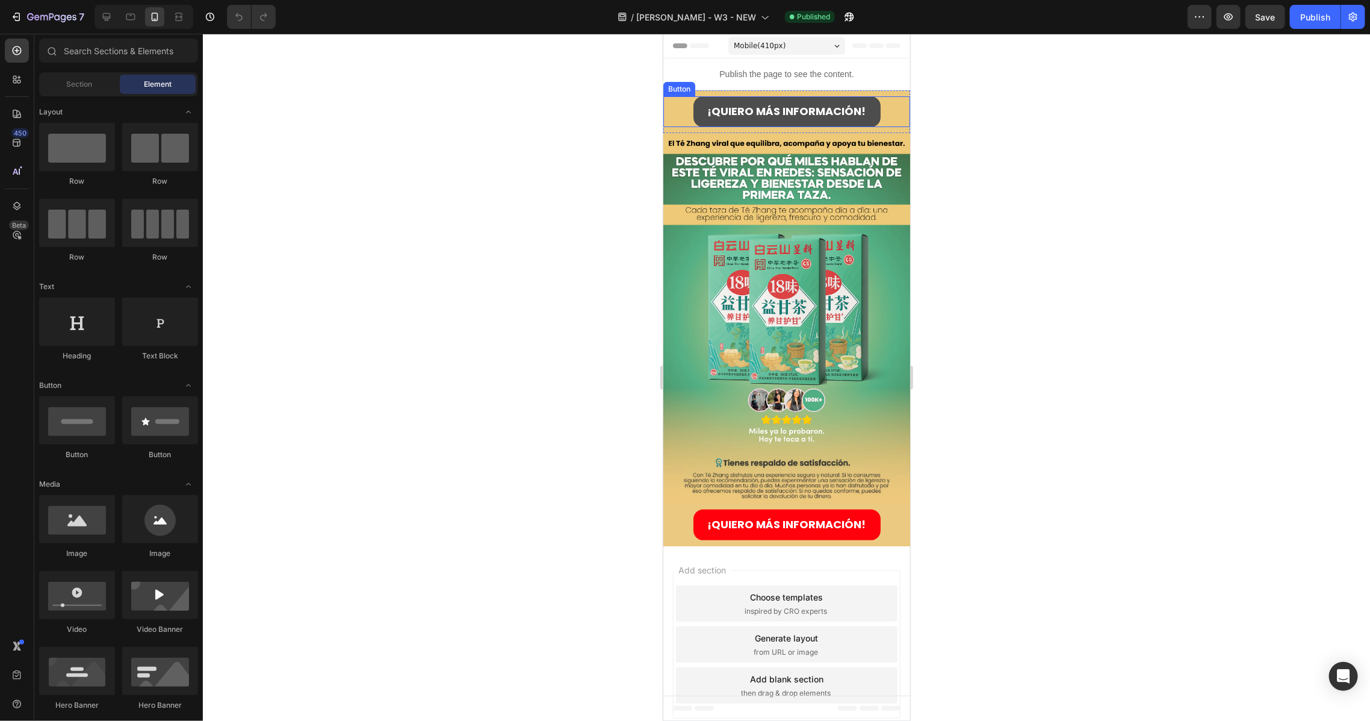
click at [802, 100] on link "¡QUIERO MÁS INFORMACIÓN!" at bounding box center [786, 111] width 187 height 31
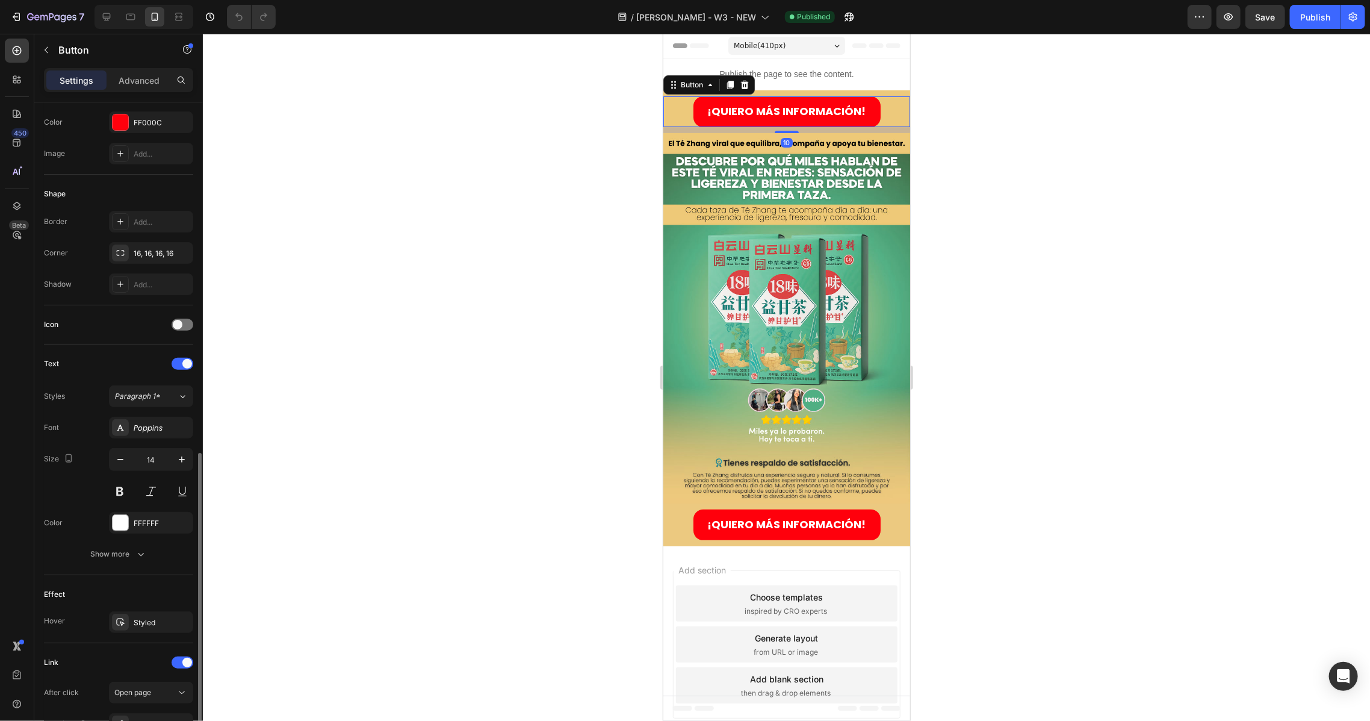
scroll to position [303, 0]
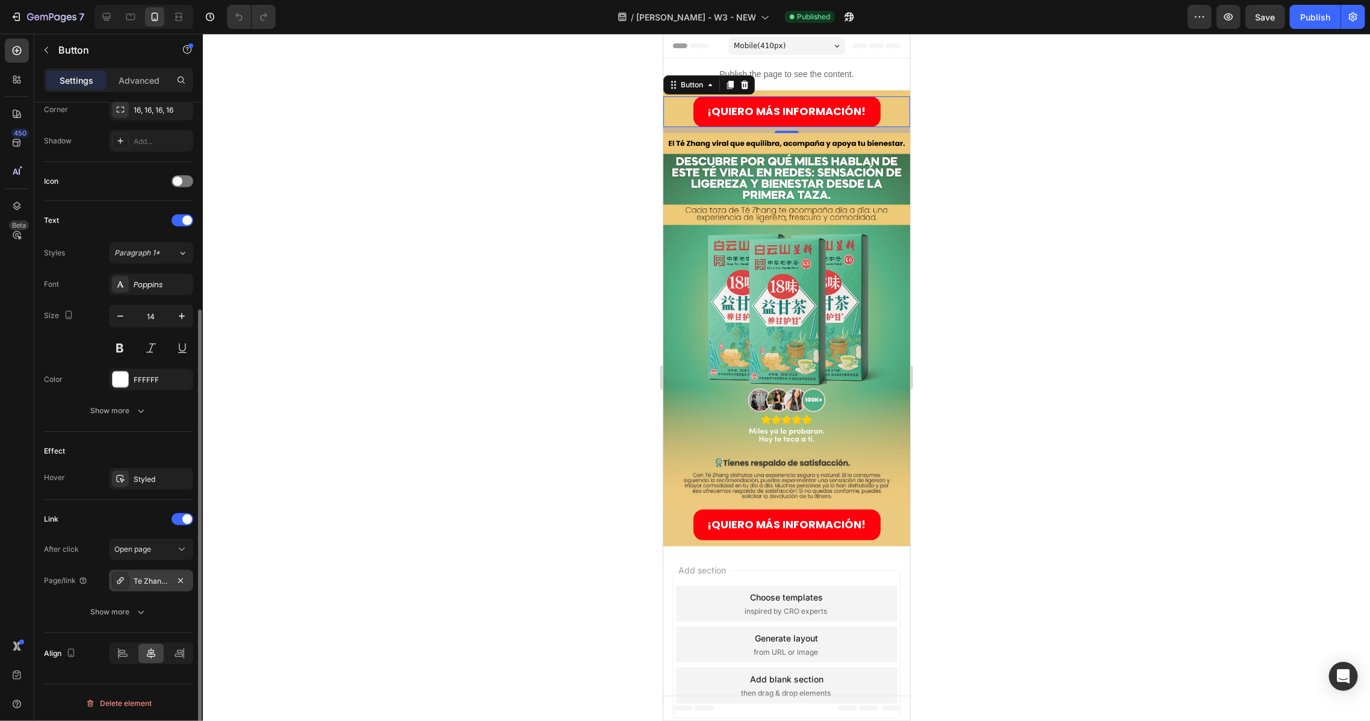
click at [157, 577] on div "Te Zhang Chupa Panza B4" at bounding box center [151, 580] width 35 height 11
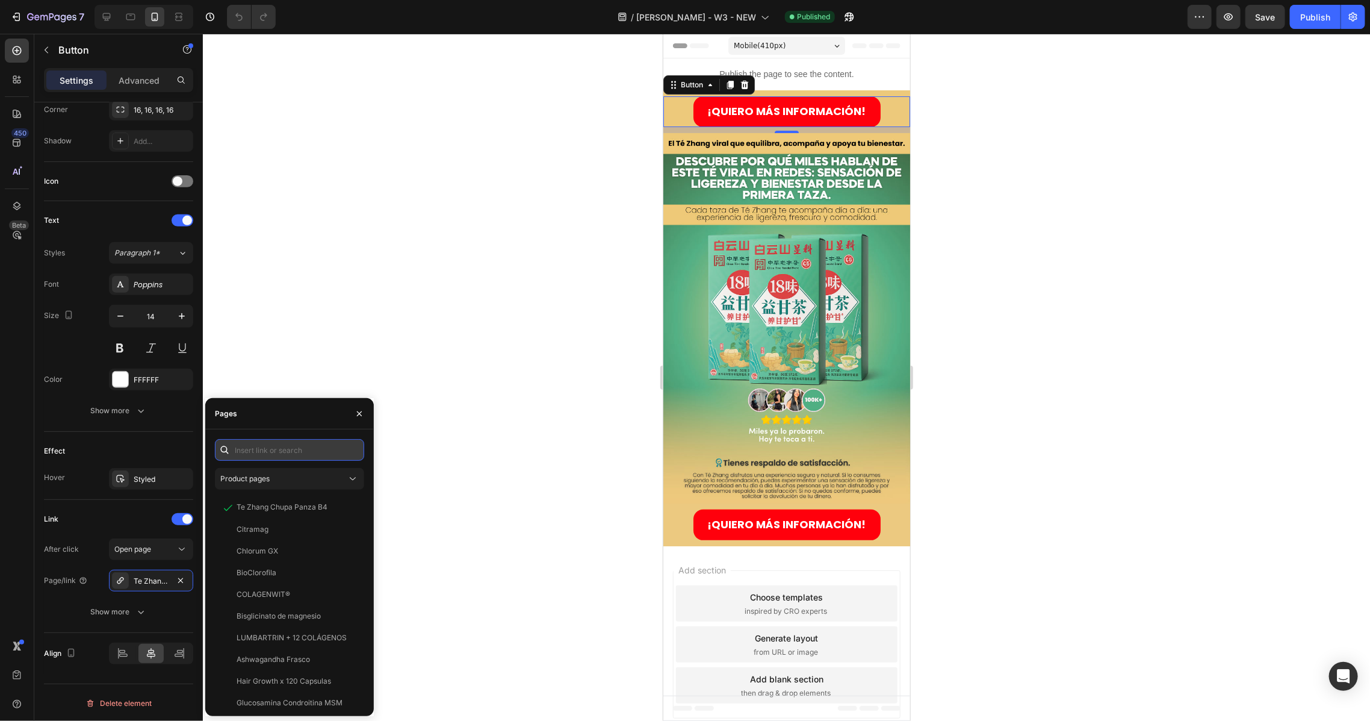
click at [297, 444] on input "text" at bounding box center [289, 450] width 149 height 22
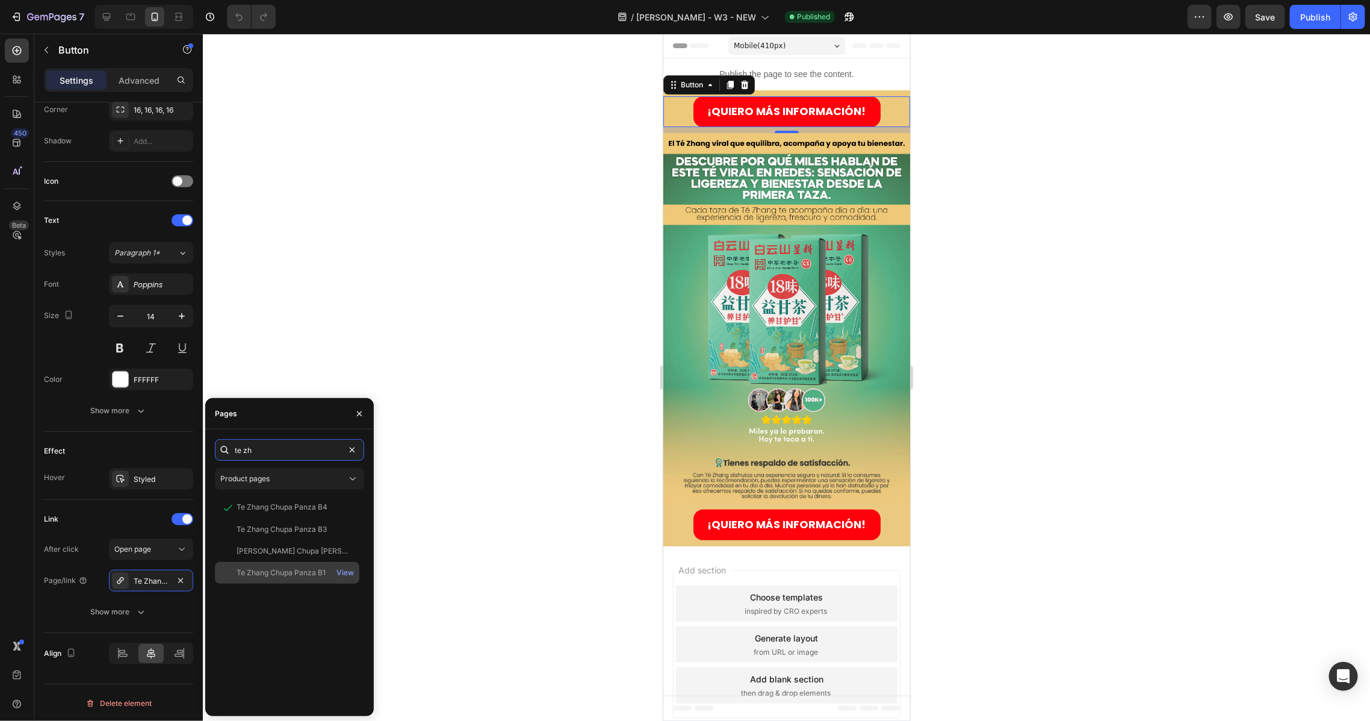
type input "te zh"
click at [302, 572] on div "Te Zhang Chupa Panza B1" at bounding box center [281, 572] width 89 height 11
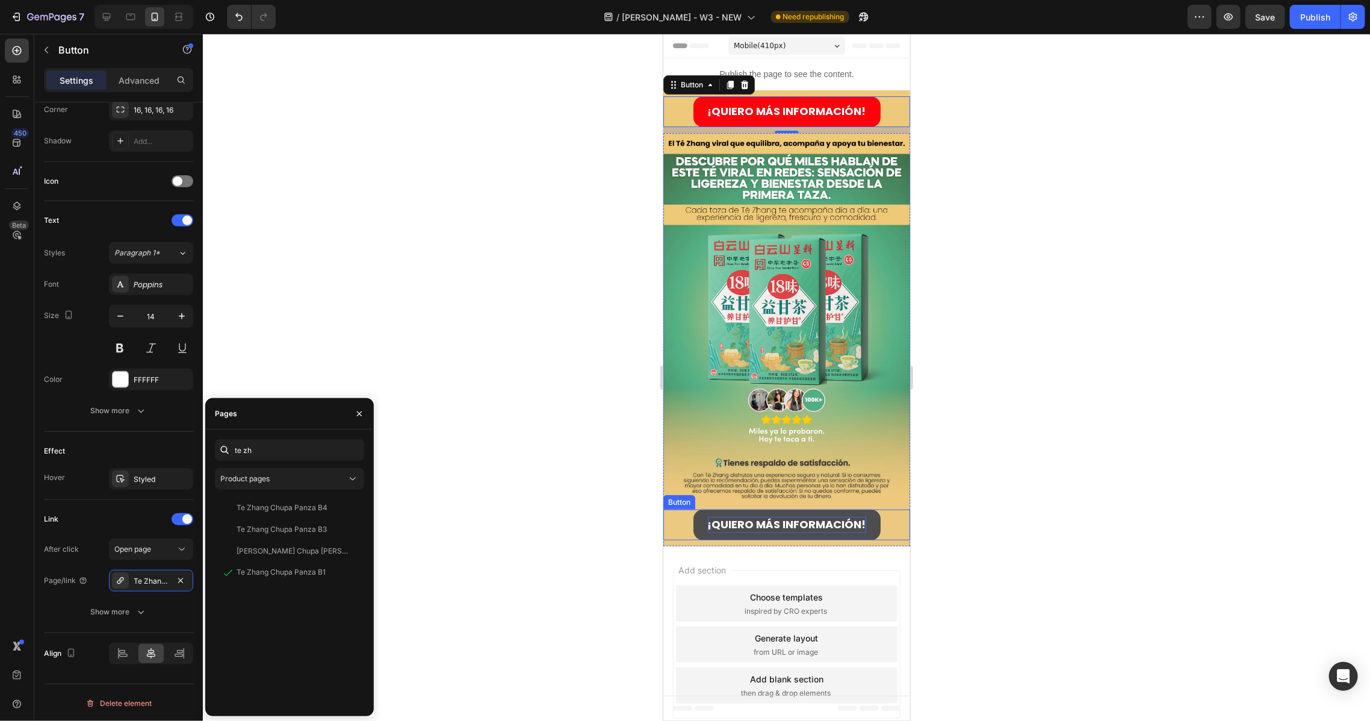
click at [804, 516] on strong "¡QUIERO MÁS INFORMACIÓN!" at bounding box center [786, 523] width 158 height 15
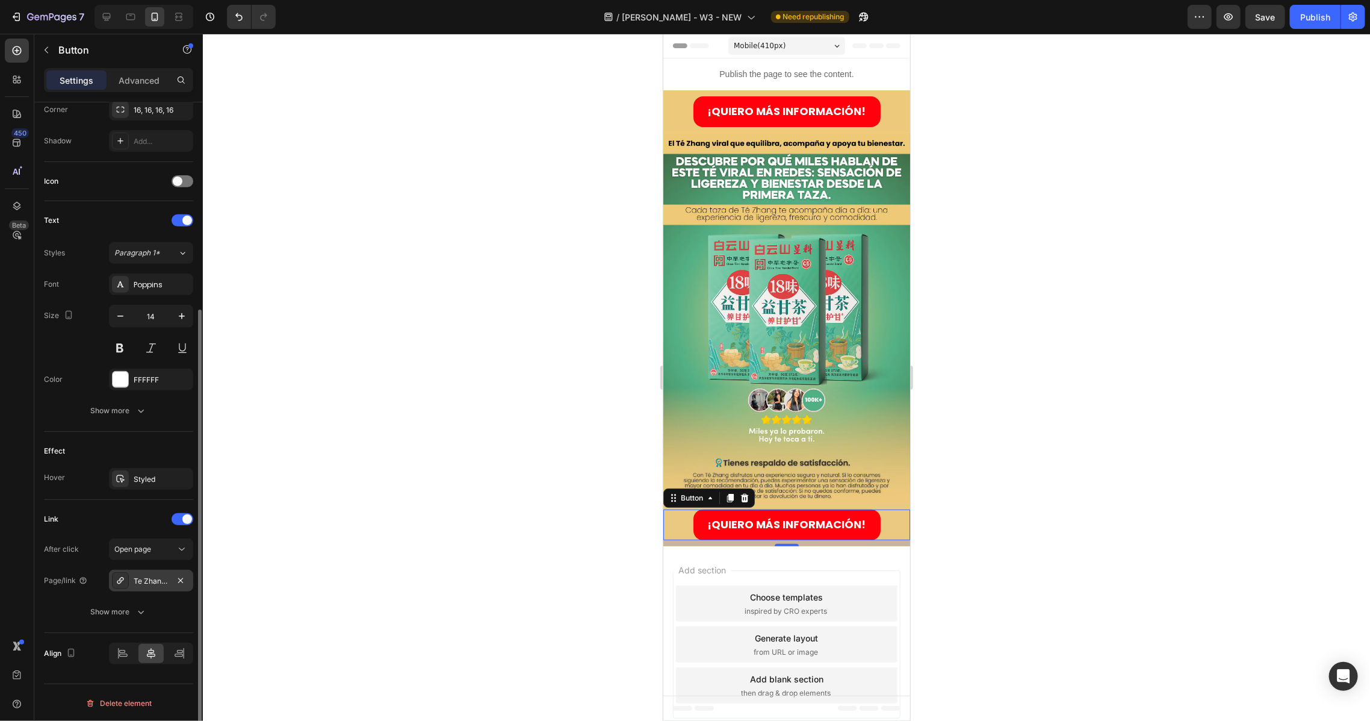
drag, startPoint x: 157, startPoint y: 578, endPoint x: 163, endPoint y: 576, distance: 6.3
click at [157, 578] on div "Te Zhang Chupa Panza B4" at bounding box center [151, 580] width 35 height 11
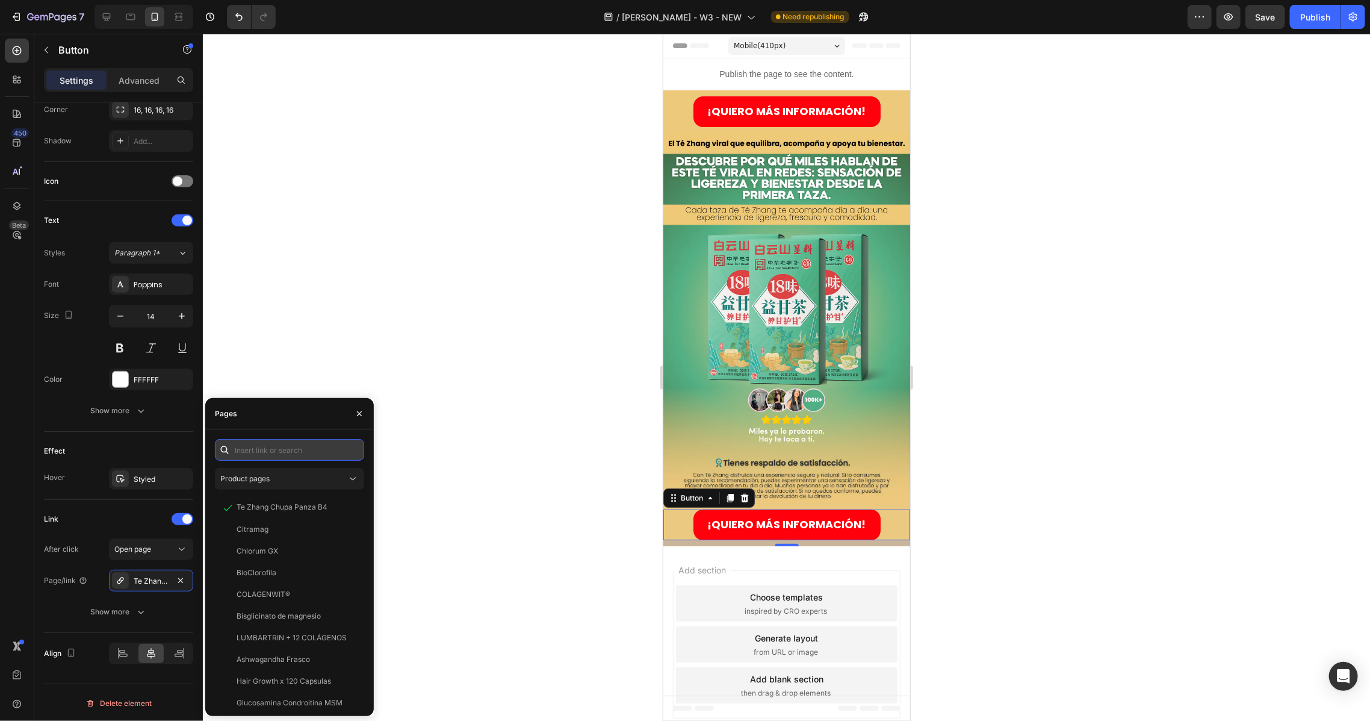
click at [301, 450] on input "text" at bounding box center [289, 450] width 149 height 22
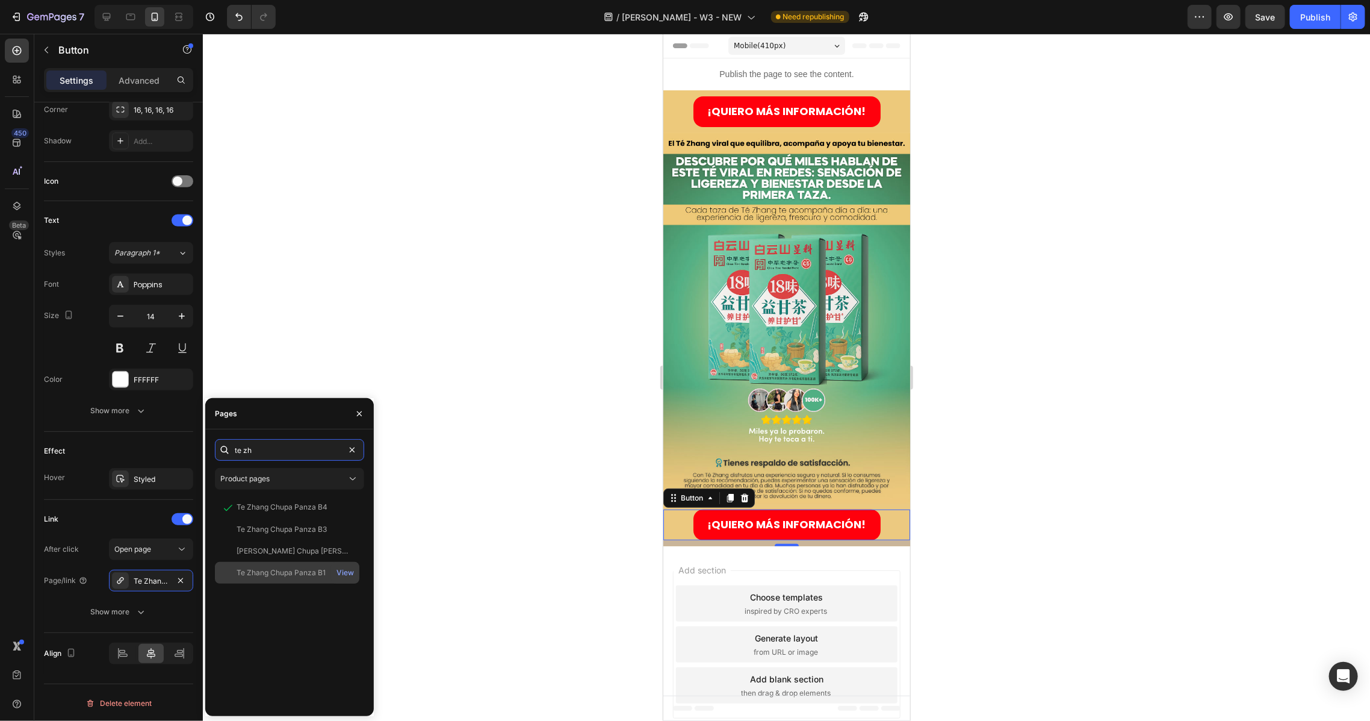
type input "te zh"
click at [284, 569] on div "Te Zhang Chupa Panza B1" at bounding box center [281, 572] width 89 height 11
click at [509, 361] on div at bounding box center [786, 377] width 1167 height 687
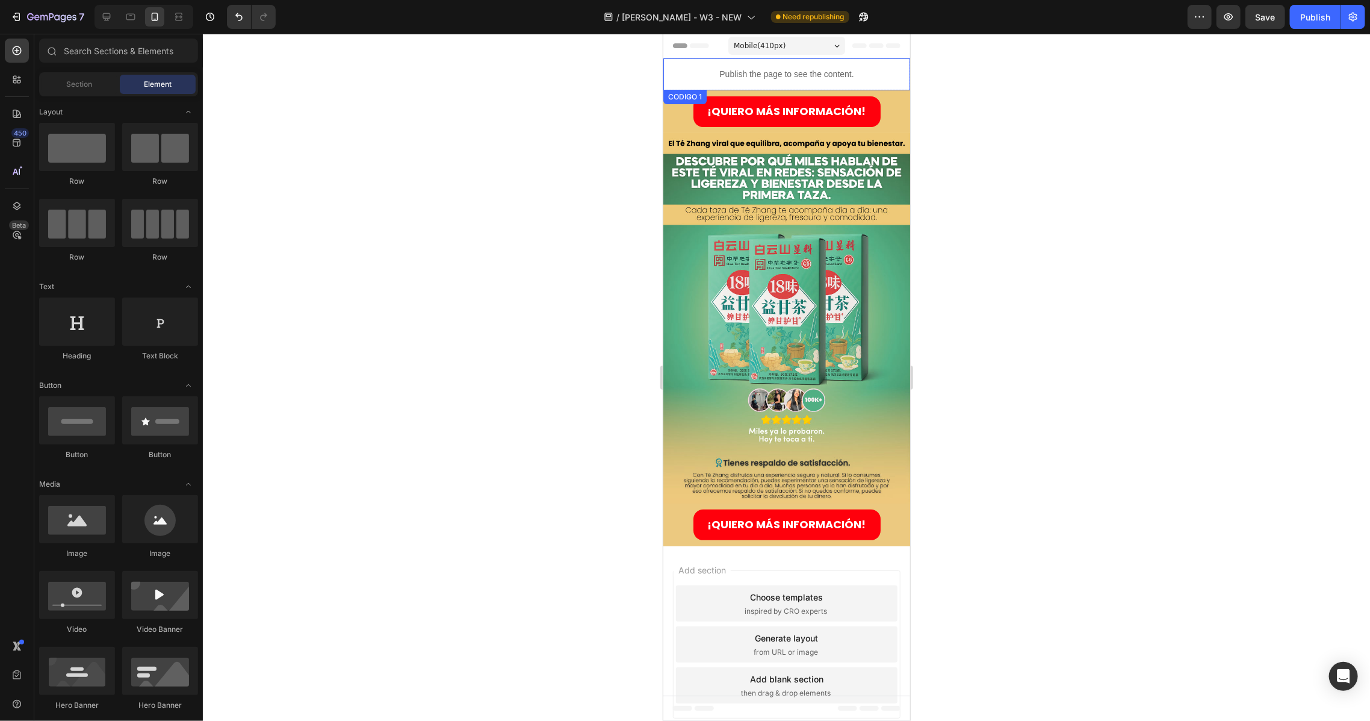
click at [820, 75] on p "Publish the page to see the content." at bounding box center [786, 73] width 247 height 13
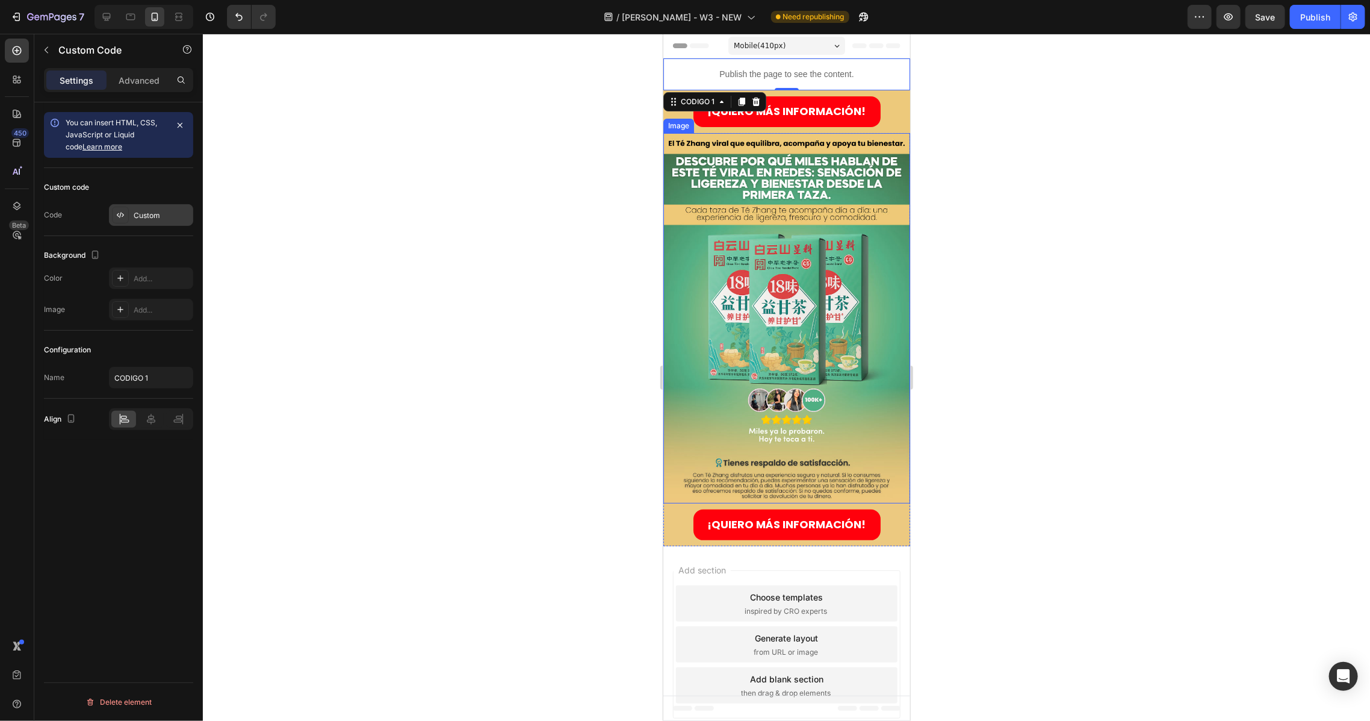
click at [146, 219] on div "Custom" at bounding box center [162, 215] width 57 height 11
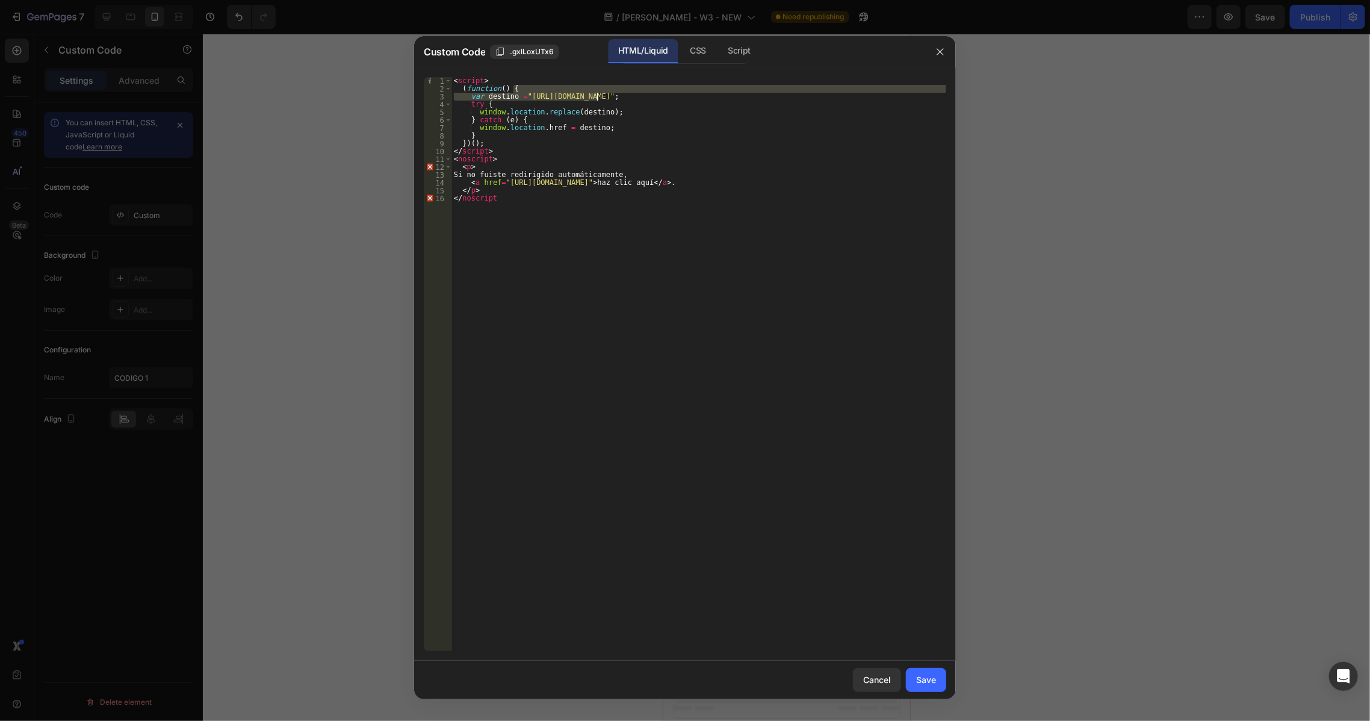
drag, startPoint x: 732, startPoint y: 92, endPoint x: 597, endPoint y: 98, distance: 135.5
click at [597, 98] on div "< script > ( function ( ) { var destino = "[URL][DOMAIN_NAME]" ; try { window .…" at bounding box center [698, 371] width 495 height 589
click at [541, 98] on div "< script > ( function ( ) { var destino = "[URL][DOMAIN_NAME]" ; try { window .…" at bounding box center [698, 364] width 495 height 574
drag, startPoint x: 527, startPoint y: 95, endPoint x: 732, endPoint y: 96, distance: 205.3
click at [732, 96] on div "< script > ( function ( ) { var destino = "[URL][DOMAIN_NAME]" ; try { window .…" at bounding box center [698, 371] width 495 height 589
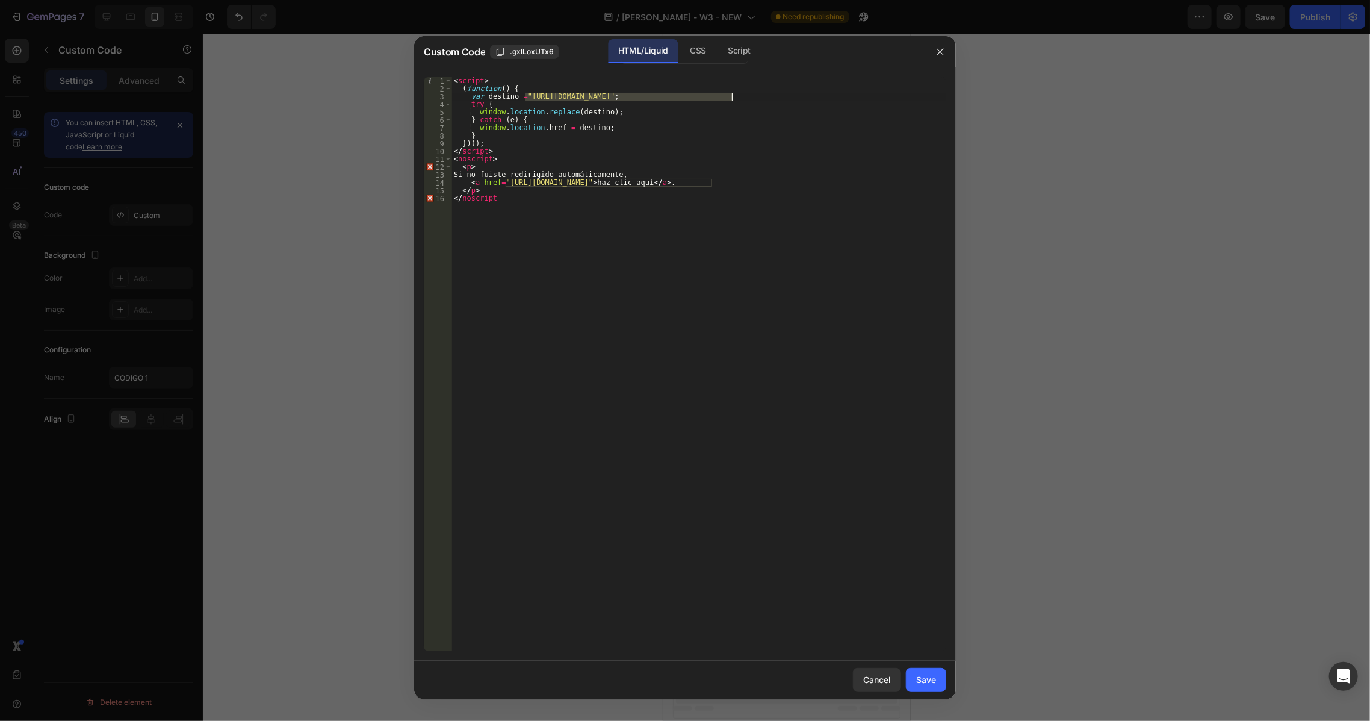
paste textarea
drag, startPoint x: 713, startPoint y: 181, endPoint x: 504, endPoint y: 185, distance: 208.3
click at [504, 185] on div "< script > ( function ( ) { var destino = "[URL][DOMAIN_NAME]" ; try { window .…" at bounding box center [698, 371] width 495 height 589
paste textarea
type textarea "<a href="[URL][DOMAIN_NAME]">haz clic aquí</a>."
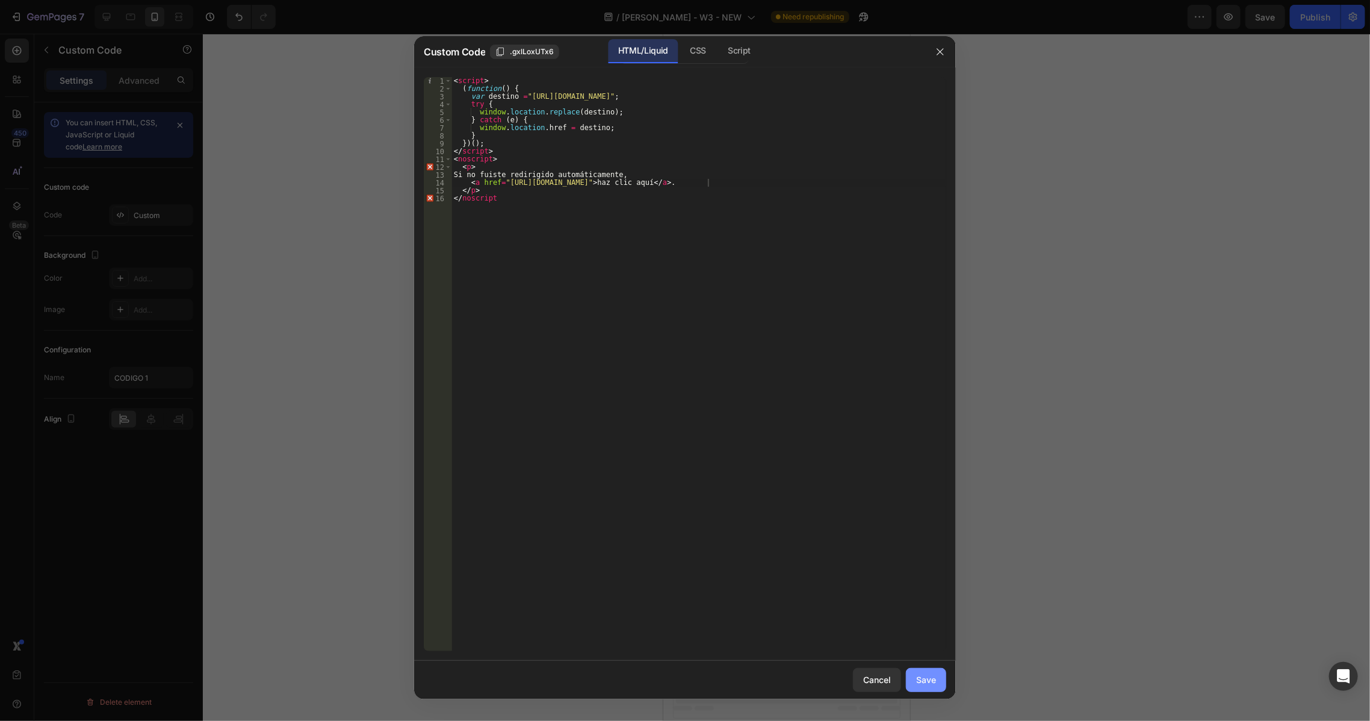
click at [914, 672] on button "Save" at bounding box center [926, 680] width 40 height 24
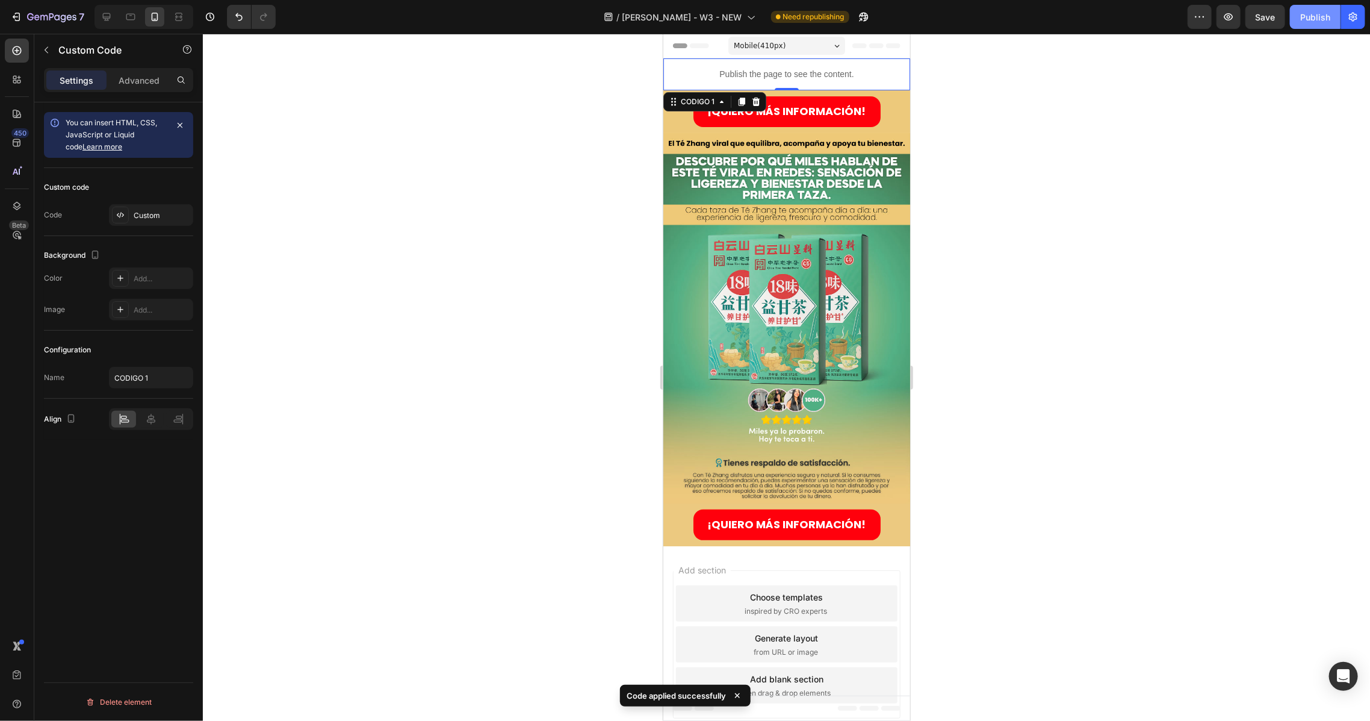
click at [1324, 7] on button "Publish" at bounding box center [1315, 17] width 51 height 24
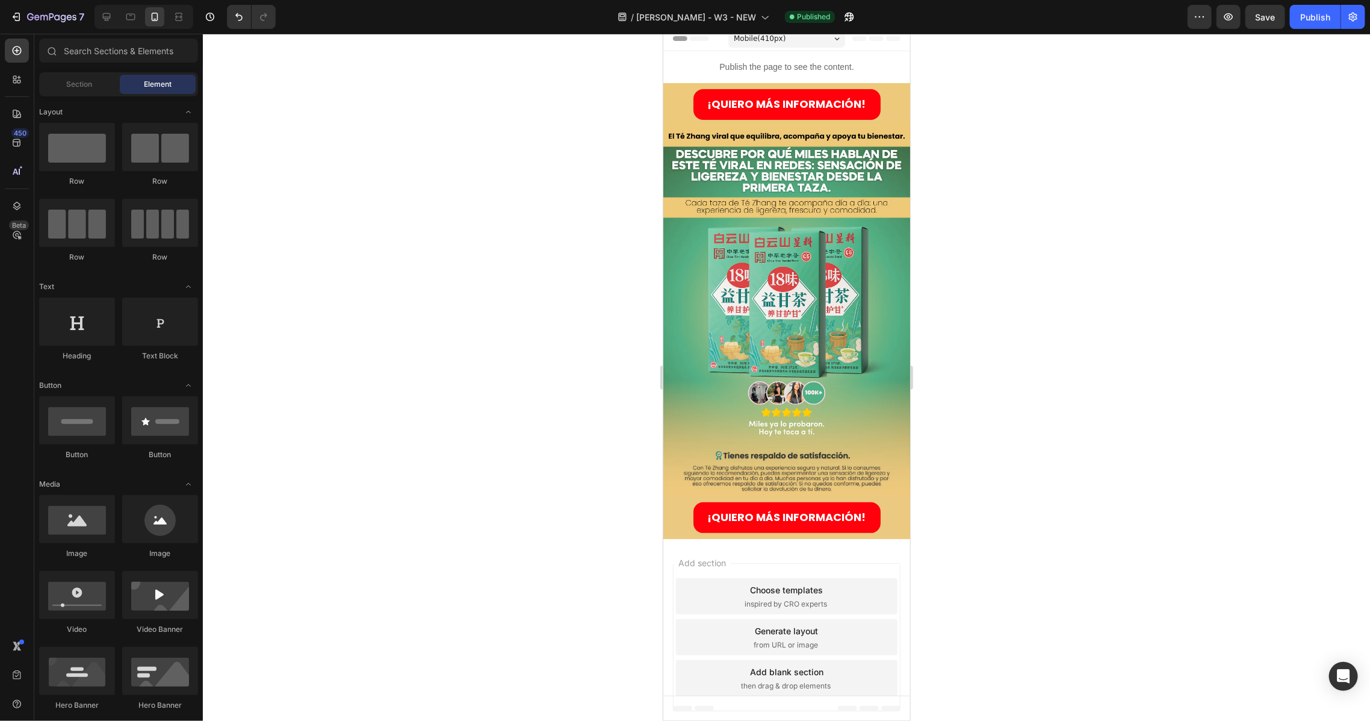
scroll to position [0, 0]
